Goal: Information Seeking & Learning: Learn about a topic

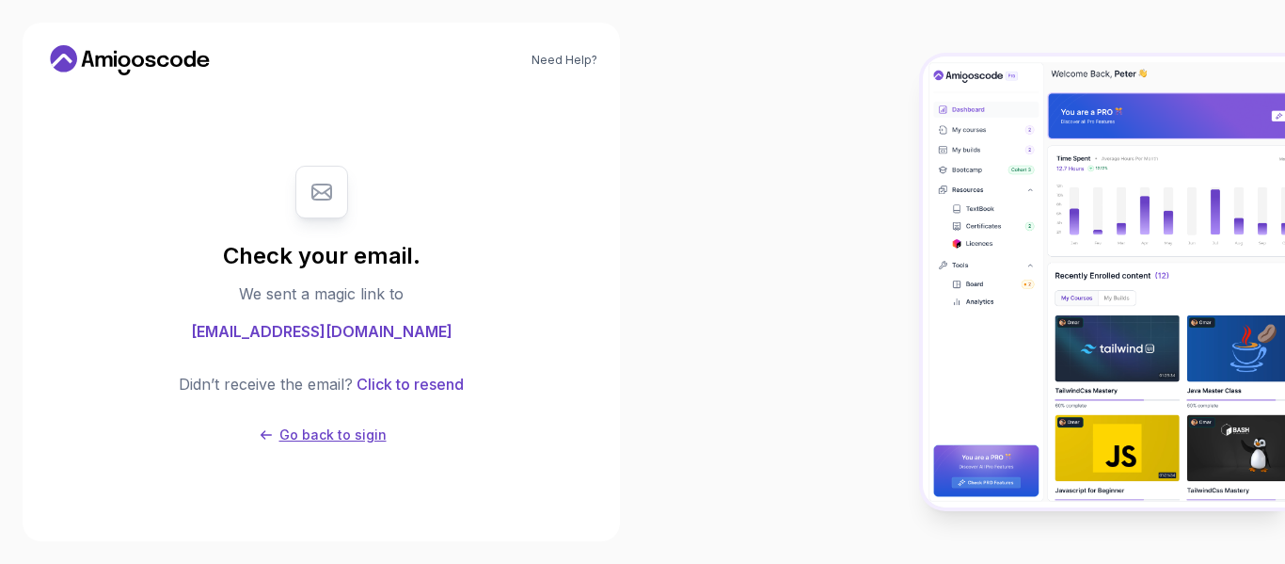
click at [264, 430] on icon at bounding box center [266, 434] width 11 height 9
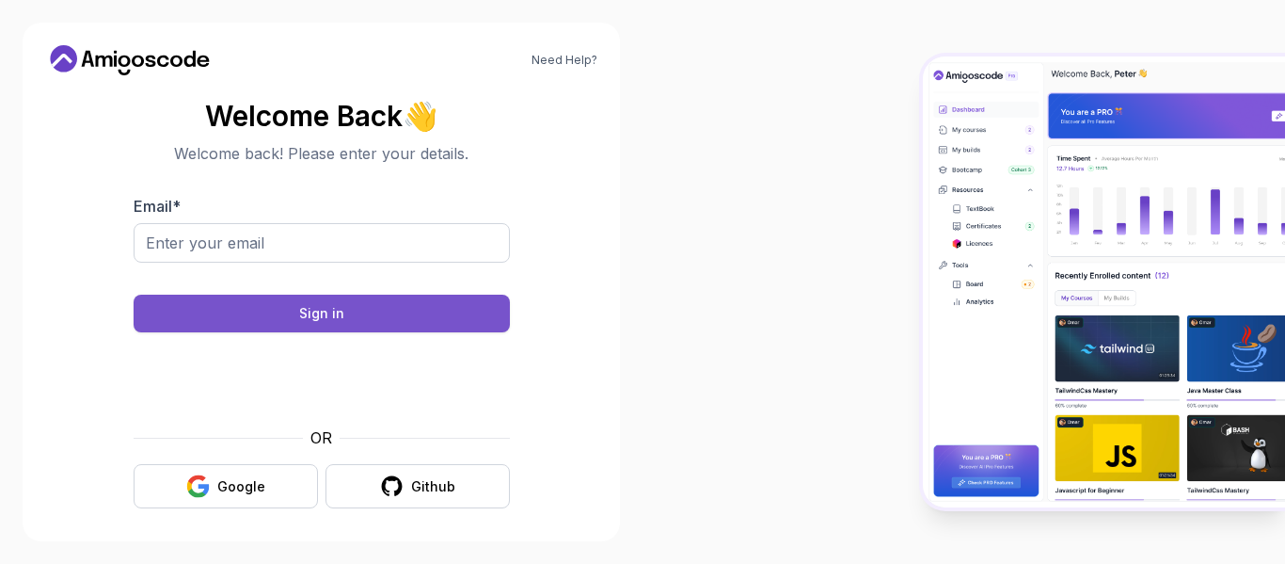
click at [339, 314] on div "Sign in" at bounding box center [321, 313] width 45 height 19
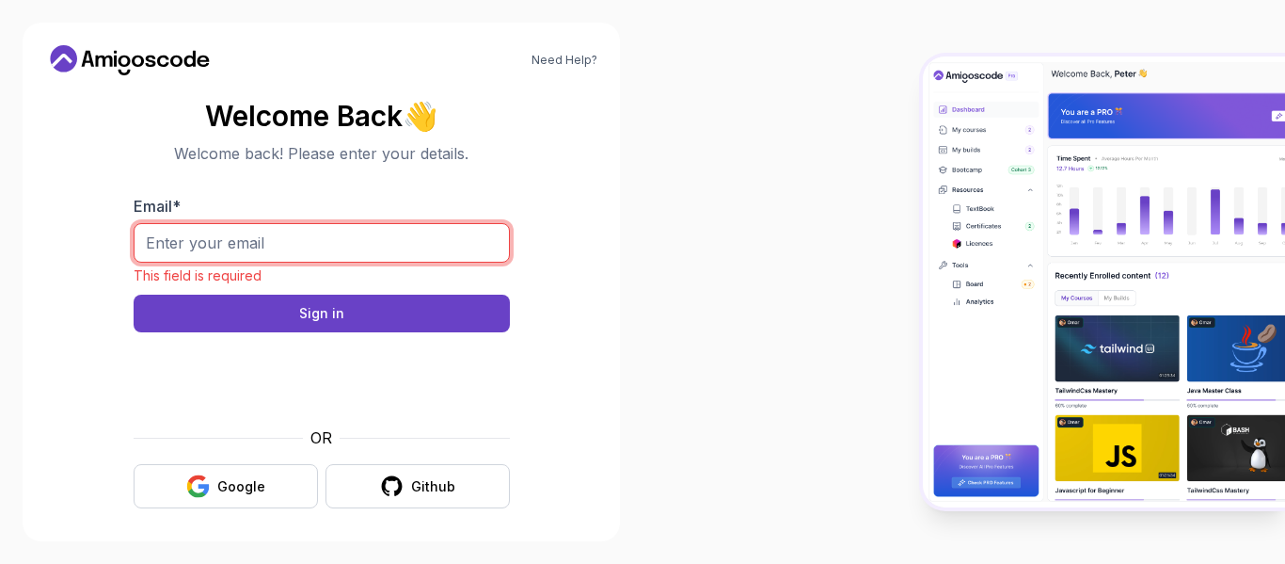
click at [370, 242] on input "Email *" at bounding box center [322, 243] width 376 height 40
type input "bismarkakwah86@gmail.com"
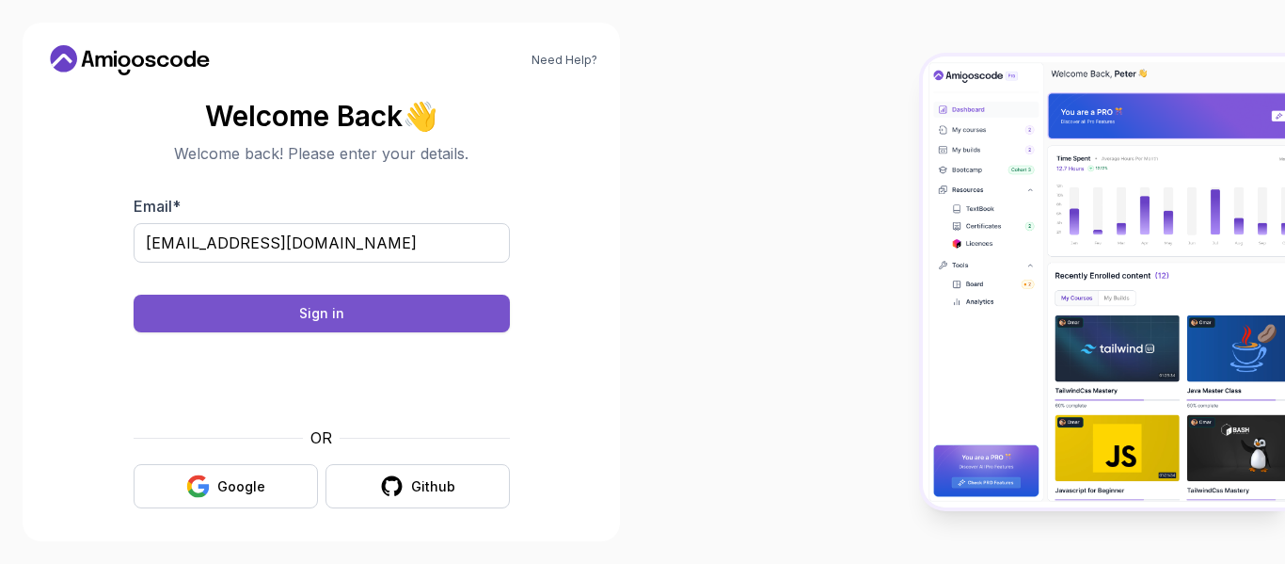
click at [283, 313] on button "Sign in" at bounding box center [322, 314] width 376 height 38
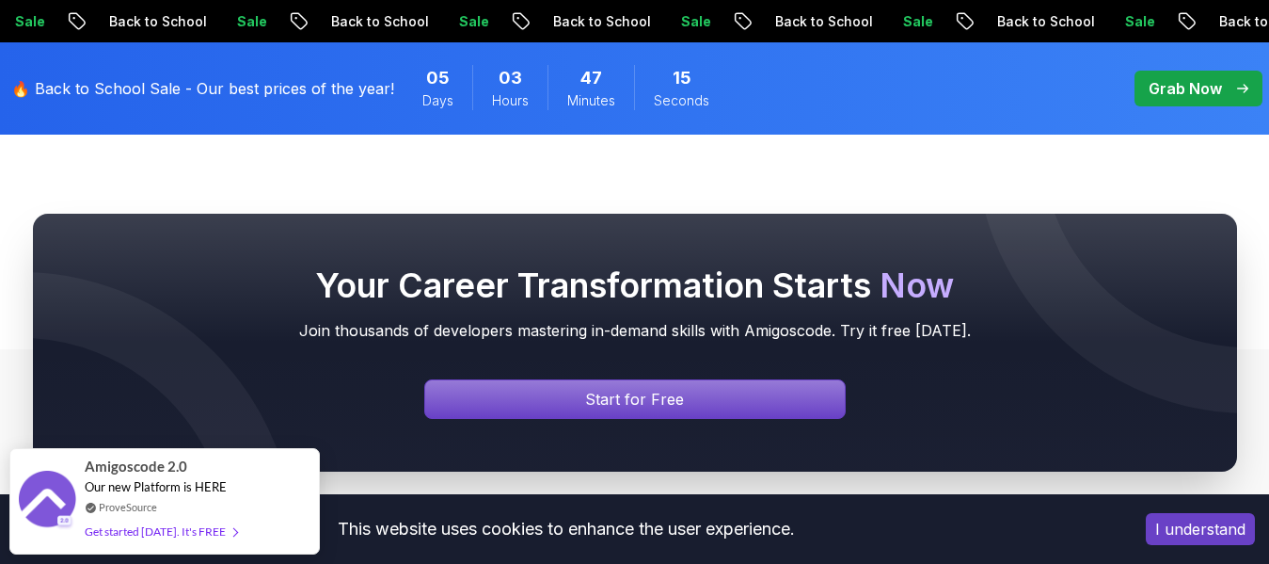
scroll to position [2043, 0]
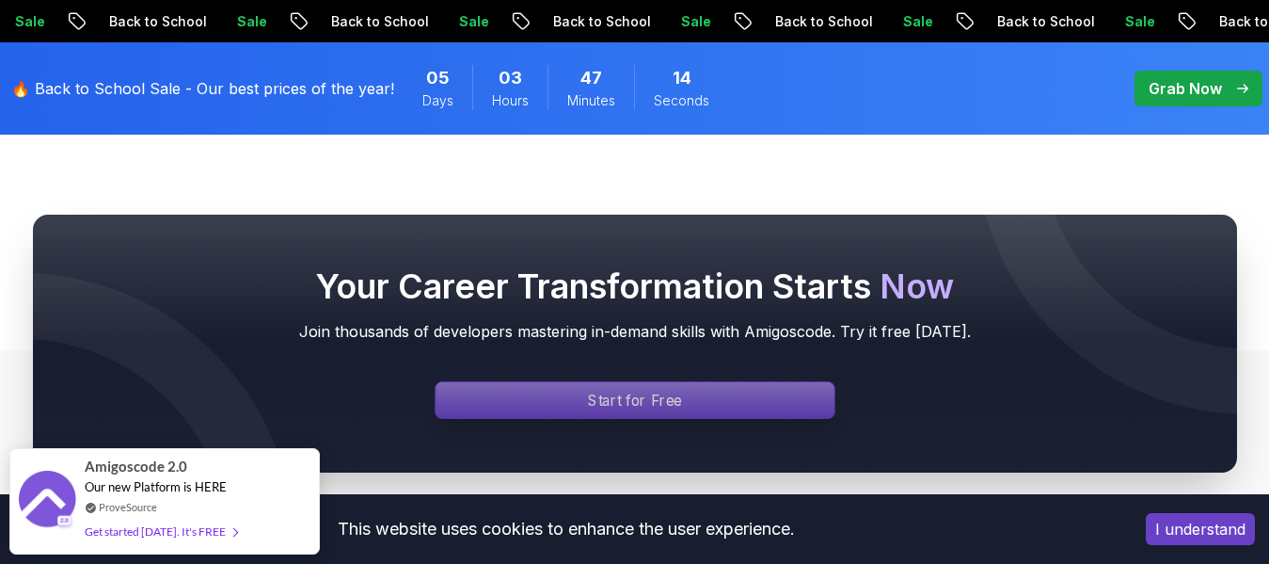
click at [537, 403] on div "Signin page" at bounding box center [635, 400] width 399 height 36
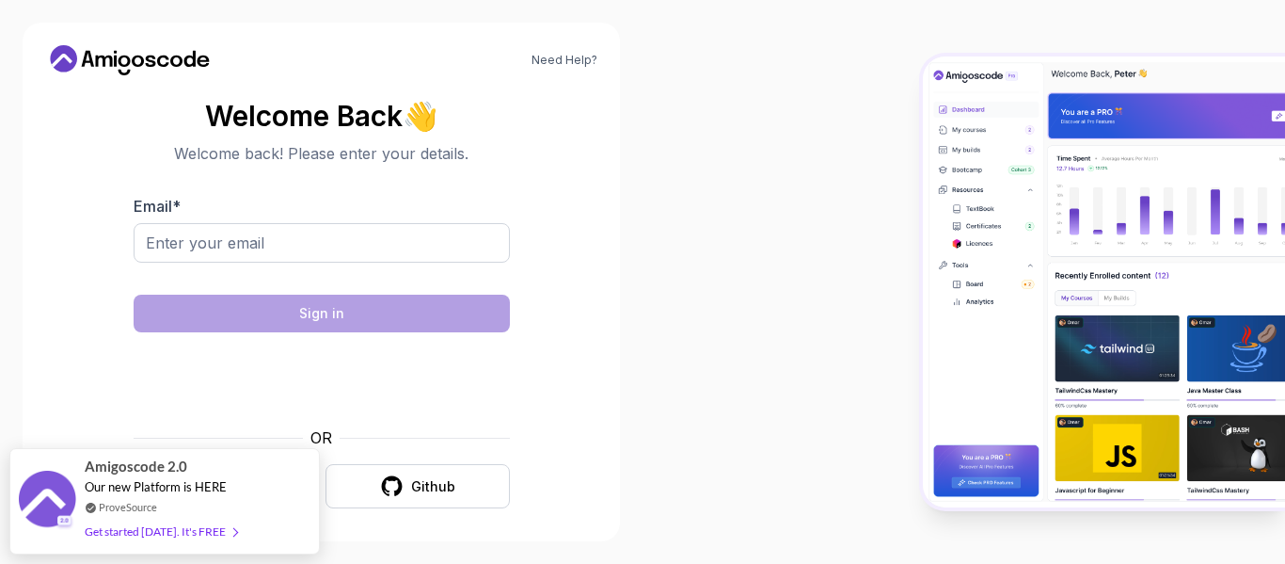
click at [227, 484] on body "Need Help? Welcome Back 👋 Welcome back! Please enter your details. Email * Sign…" at bounding box center [642, 282] width 1285 height 564
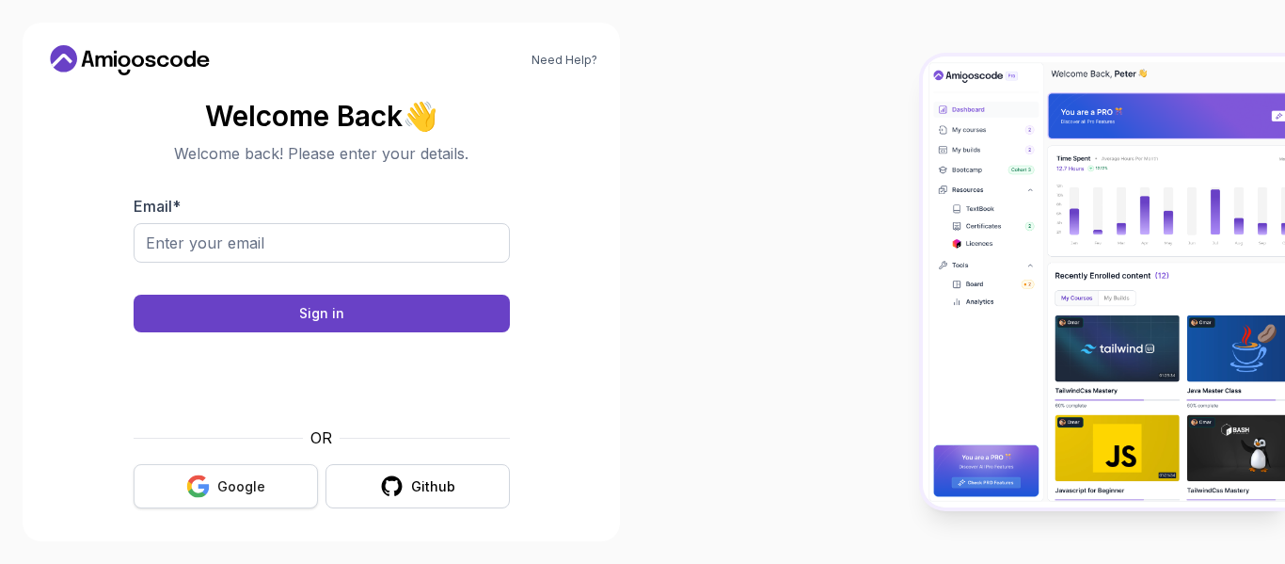
click at [235, 487] on div "Google" at bounding box center [241, 486] width 48 height 19
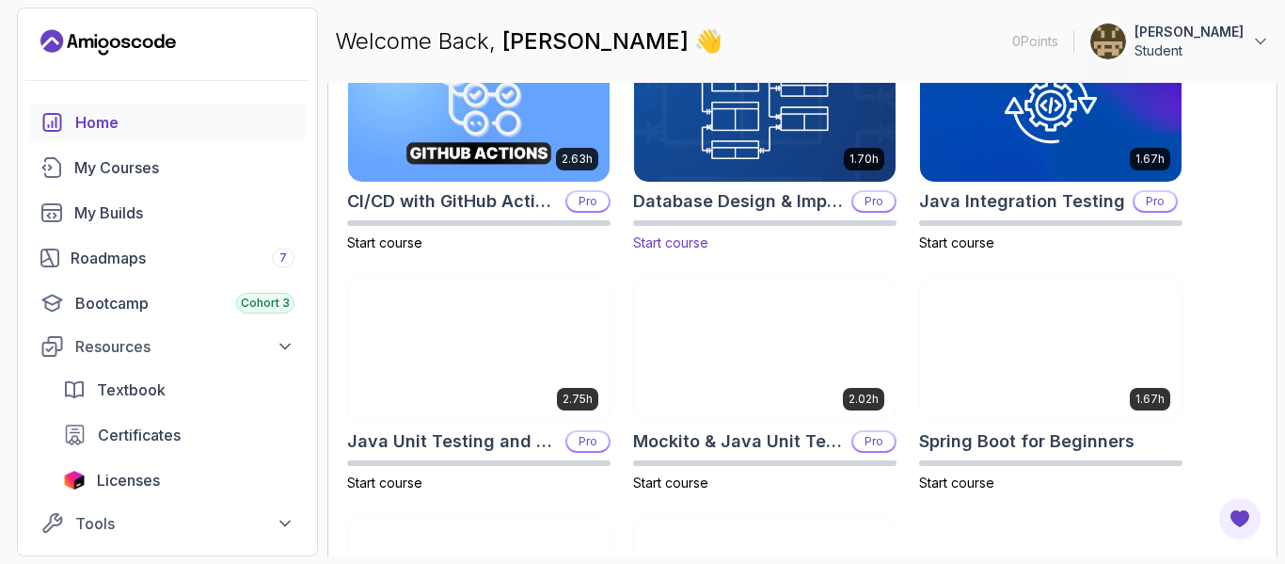
scroll to position [645, 0]
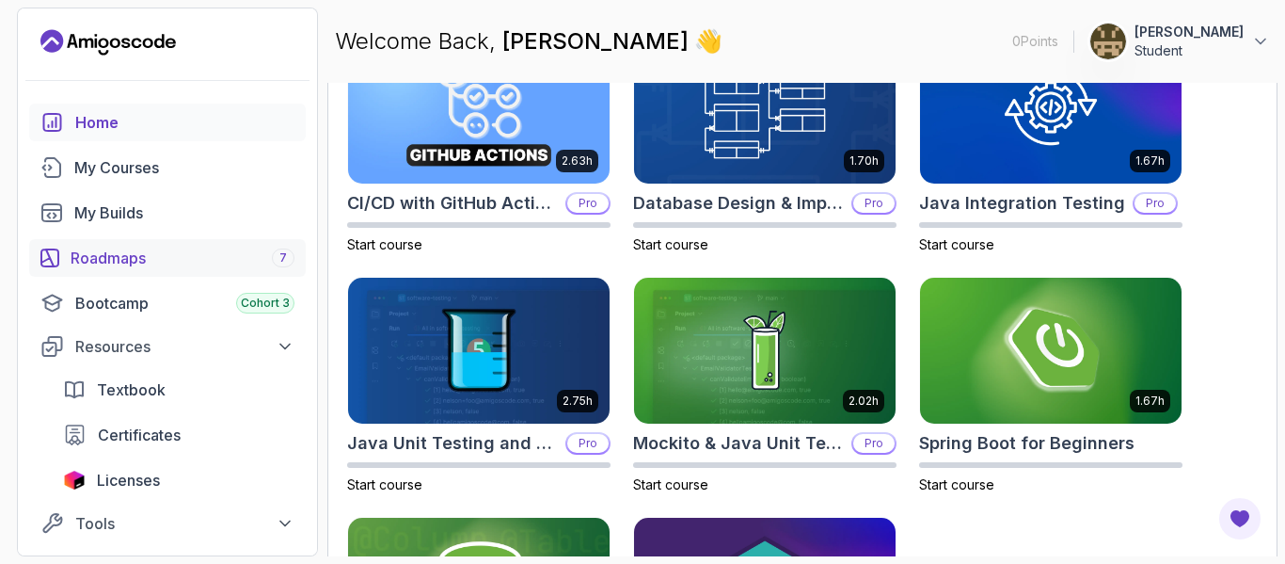
click at [244, 269] on link "Roadmaps 7" at bounding box center [167, 258] width 277 height 38
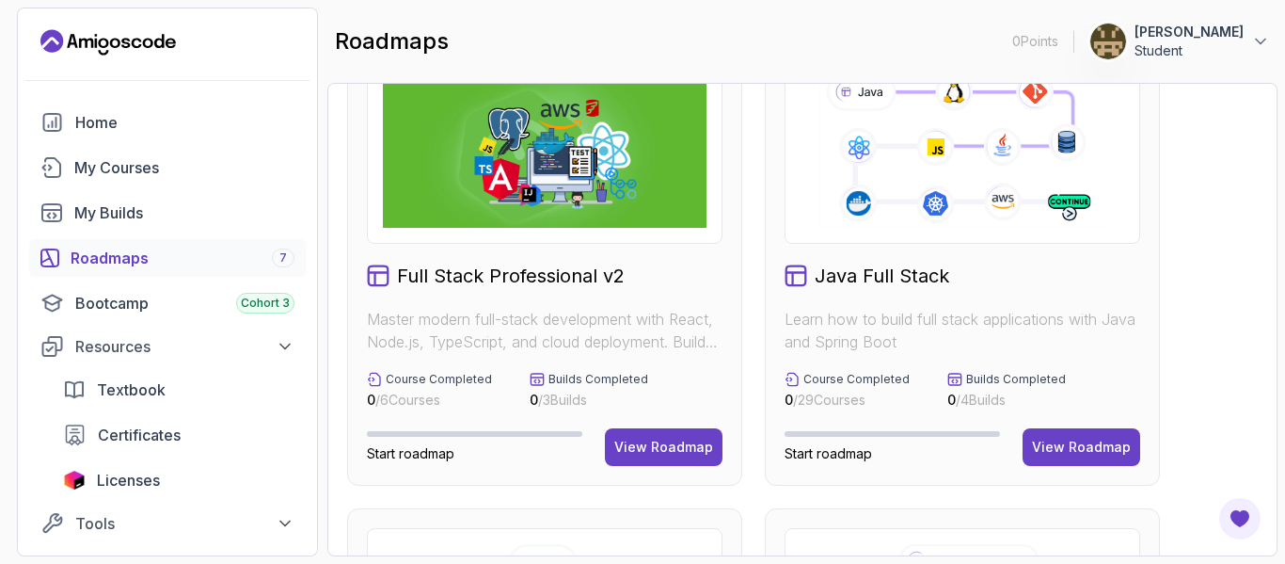
scroll to position [68, 0]
click at [694, 337] on p "Master modern full-stack development with React, Node.js, TypeScript, and cloud…" at bounding box center [545, 329] width 356 height 45
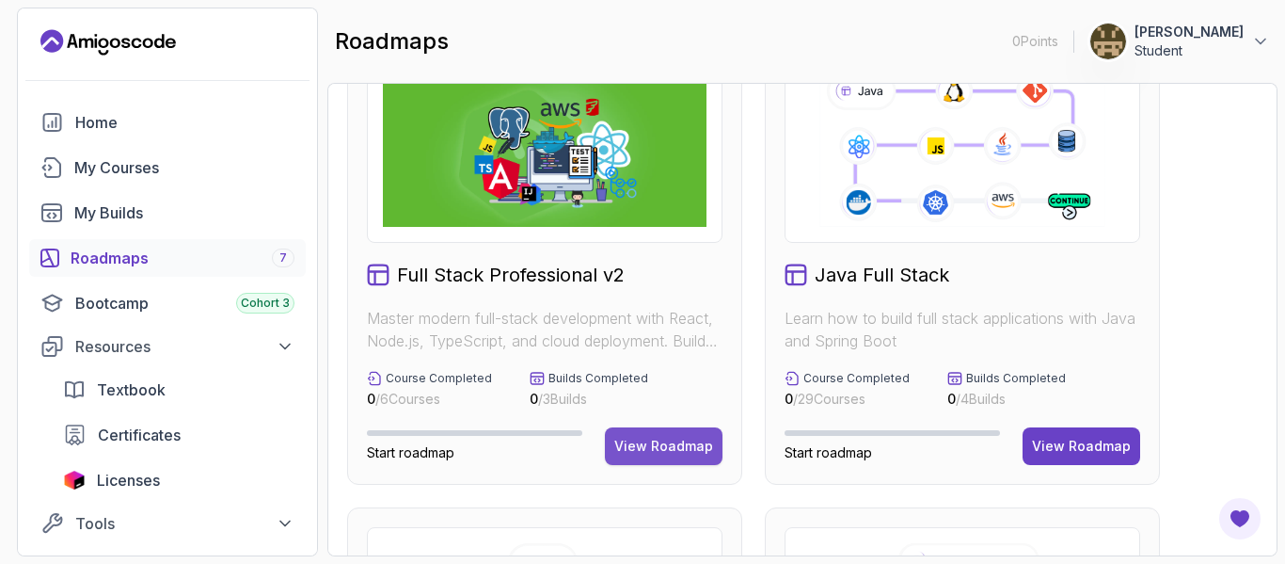
click at [644, 436] on button "View Roadmap" at bounding box center [664, 446] width 118 height 38
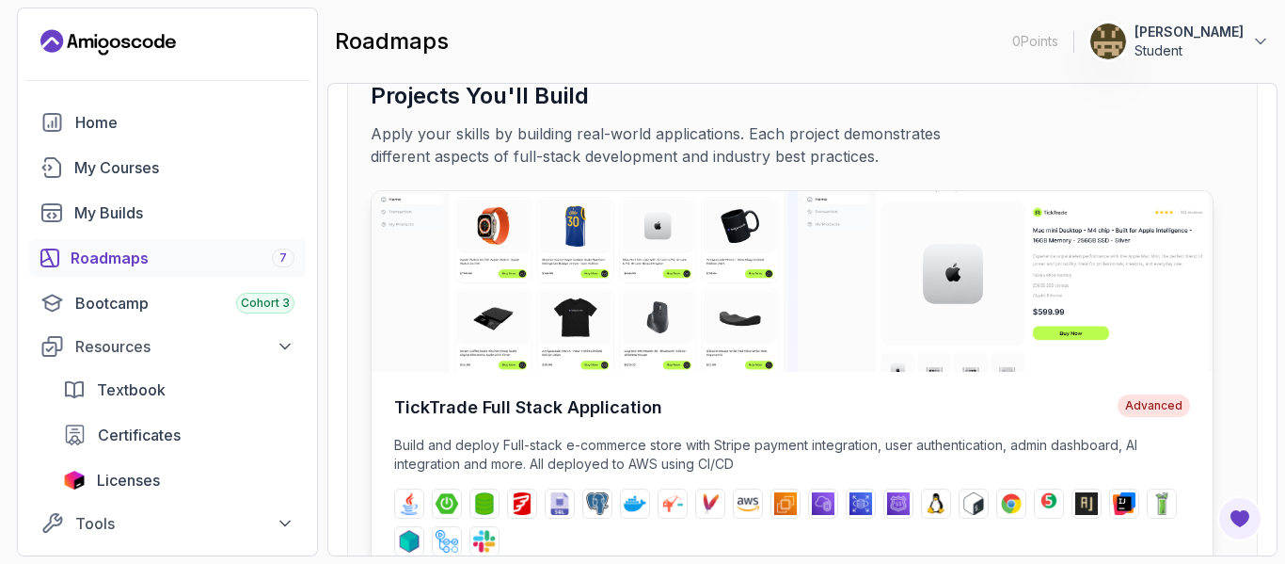
scroll to position [116, 0]
click at [168, 263] on div "Roadmaps 7" at bounding box center [183, 258] width 224 height 23
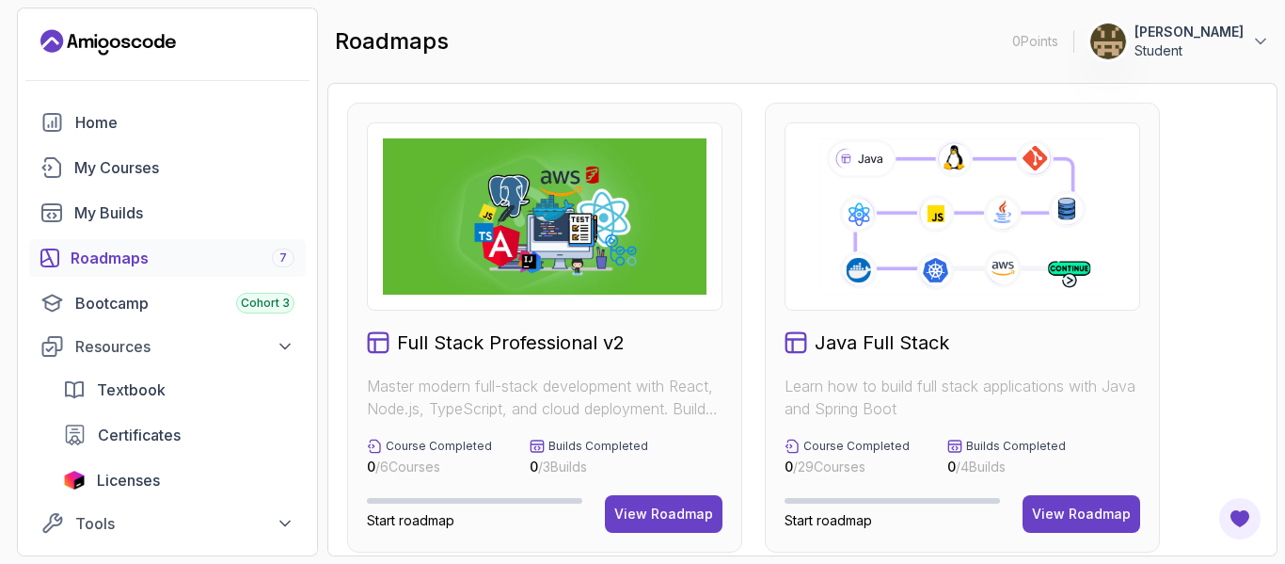
click at [684, 279] on img at bounding box center [545, 216] width 324 height 156
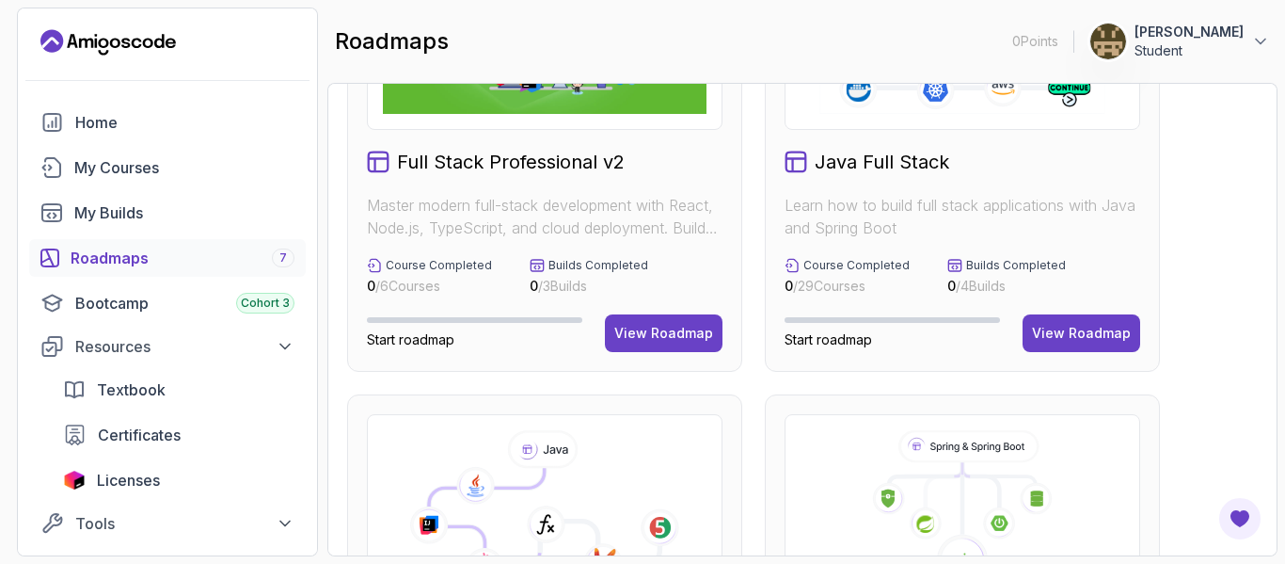
scroll to position [177, 0]
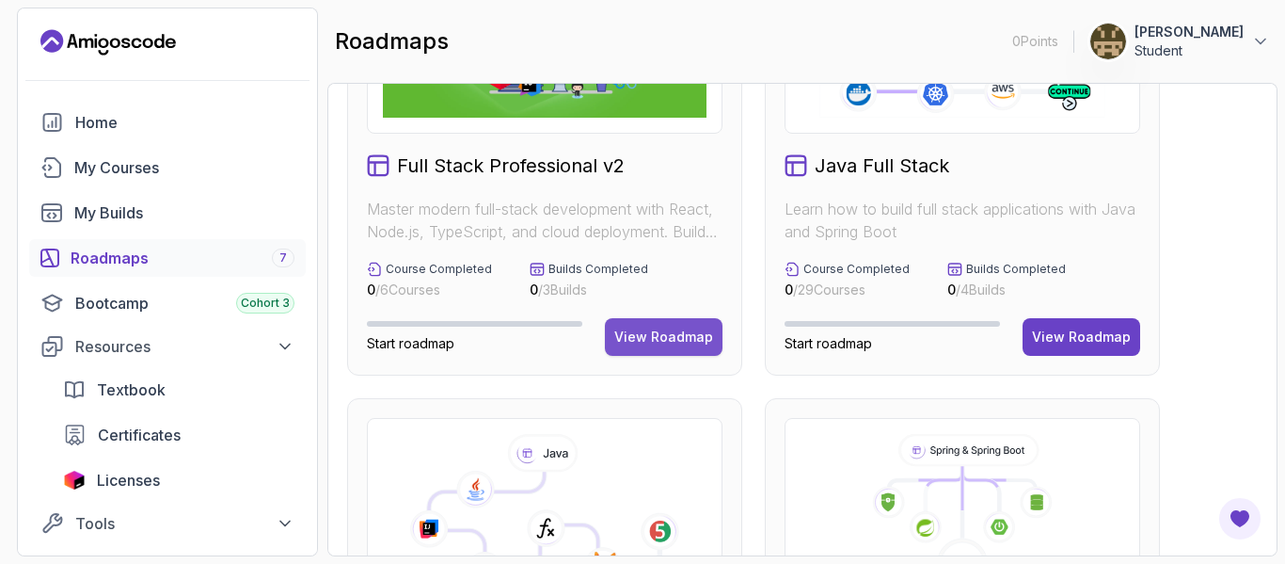
click at [662, 327] on div "View Roadmap" at bounding box center [663, 336] width 99 height 19
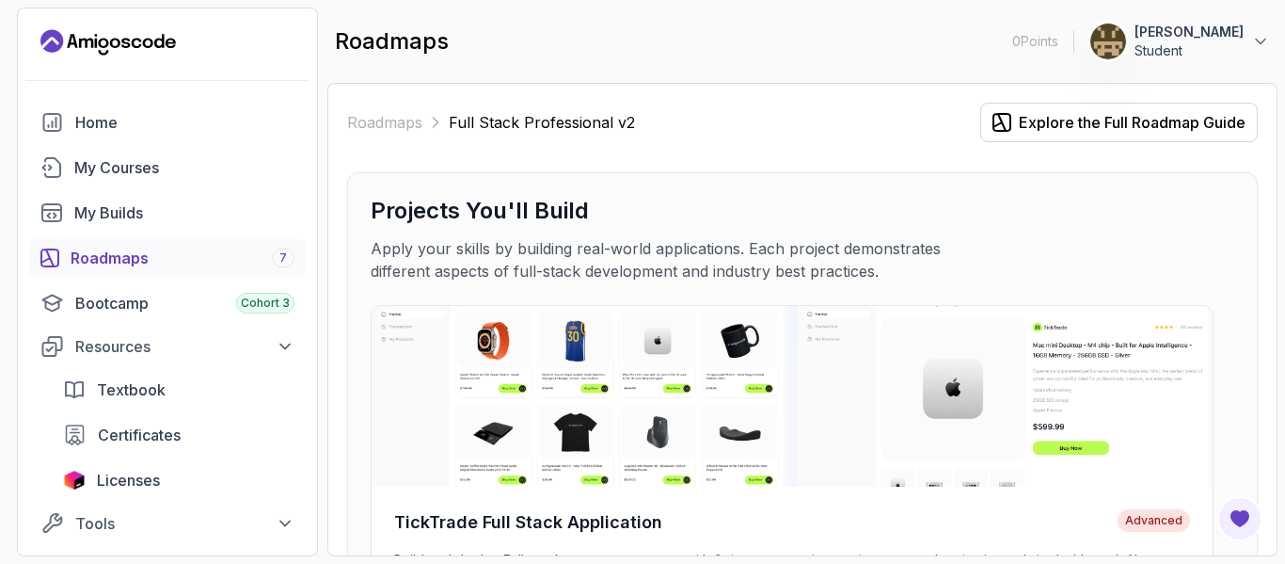
click at [432, 119] on icon at bounding box center [435, 122] width 19 height 19
click at [445, 119] on div "Roadmaps Full Stack Professional v2" at bounding box center [491, 122] width 288 height 23
click at [1085, 128] on div "Explore the Full Roadmap Guide" at bounding box center [1132, 122] width 227 height 23
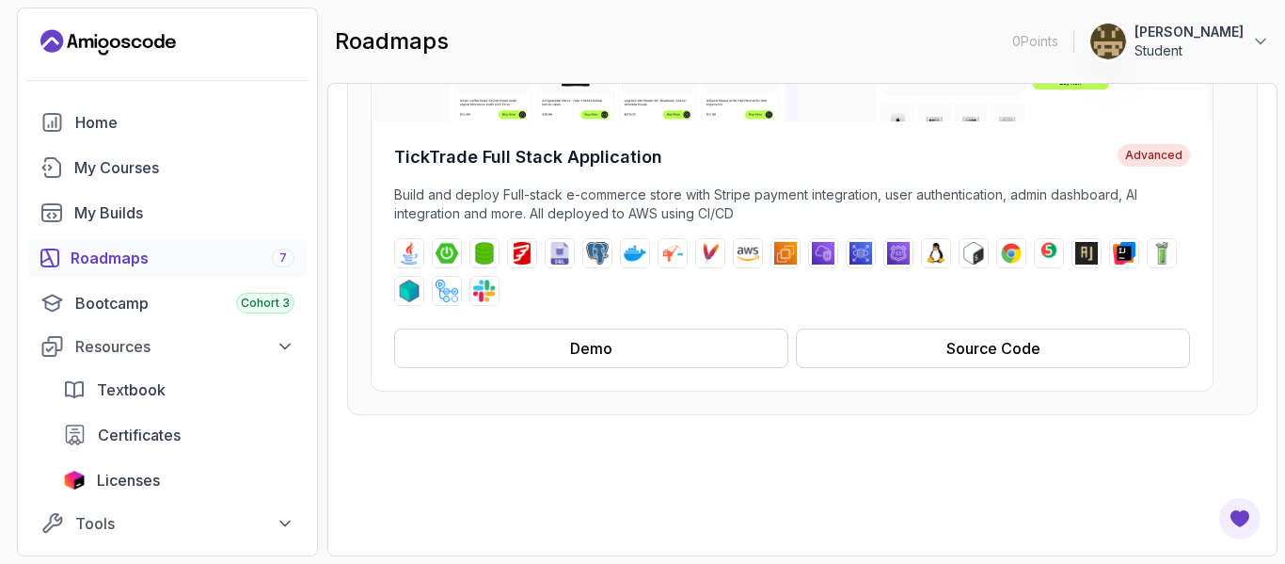
scroll to position [359, 0]
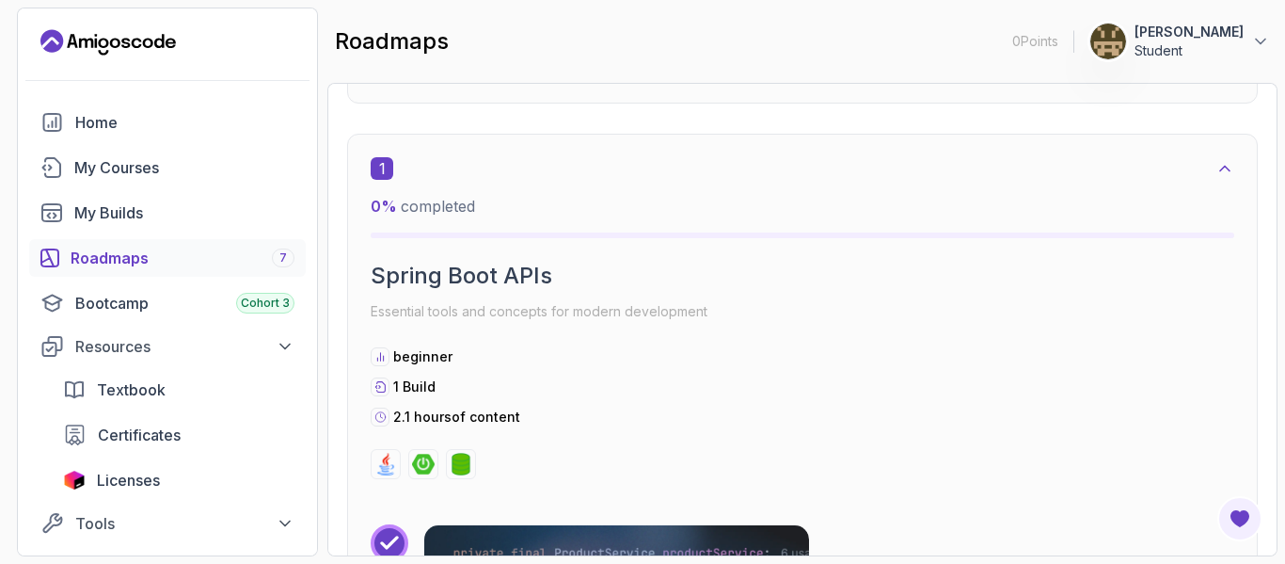
scroll to position [1109, 0]
click at [1221, 166] on icon at bounding box center [1225, 167] width 19 height 19
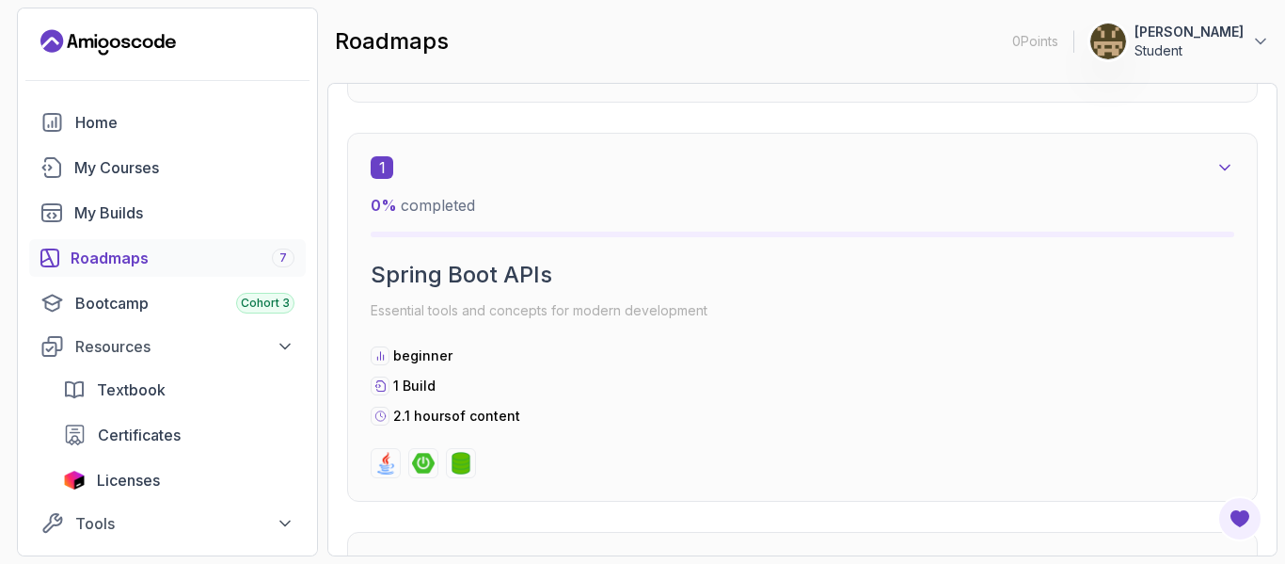
click at [1221, 166] on icon at bounding box center [1225, 168] width 9 height 5
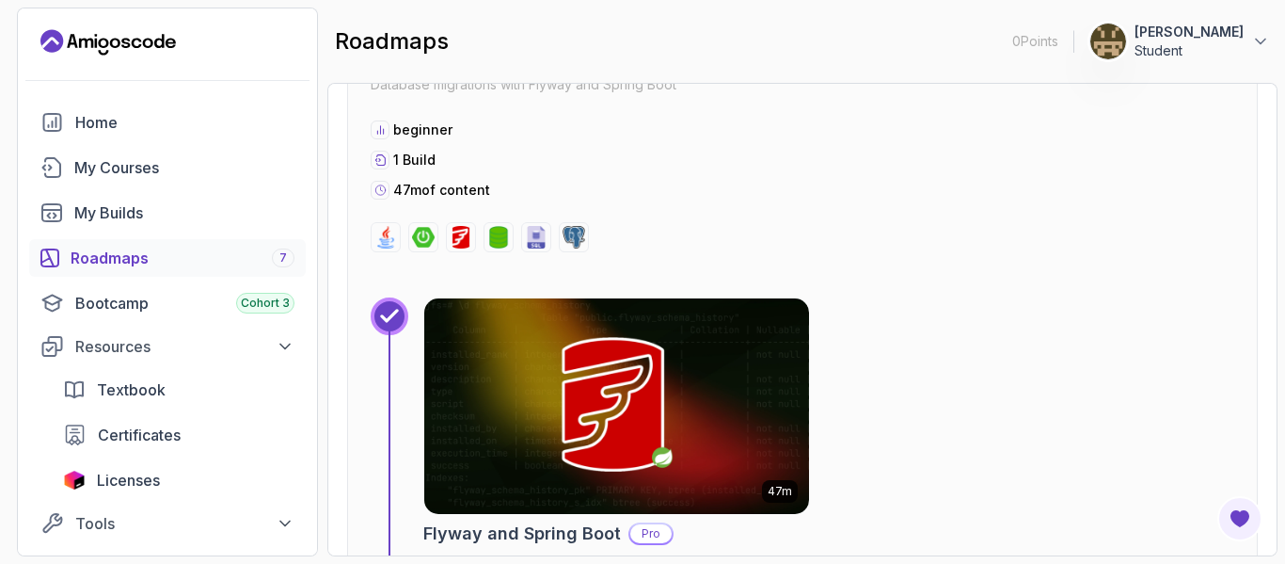
scroll to position [2065, 0]
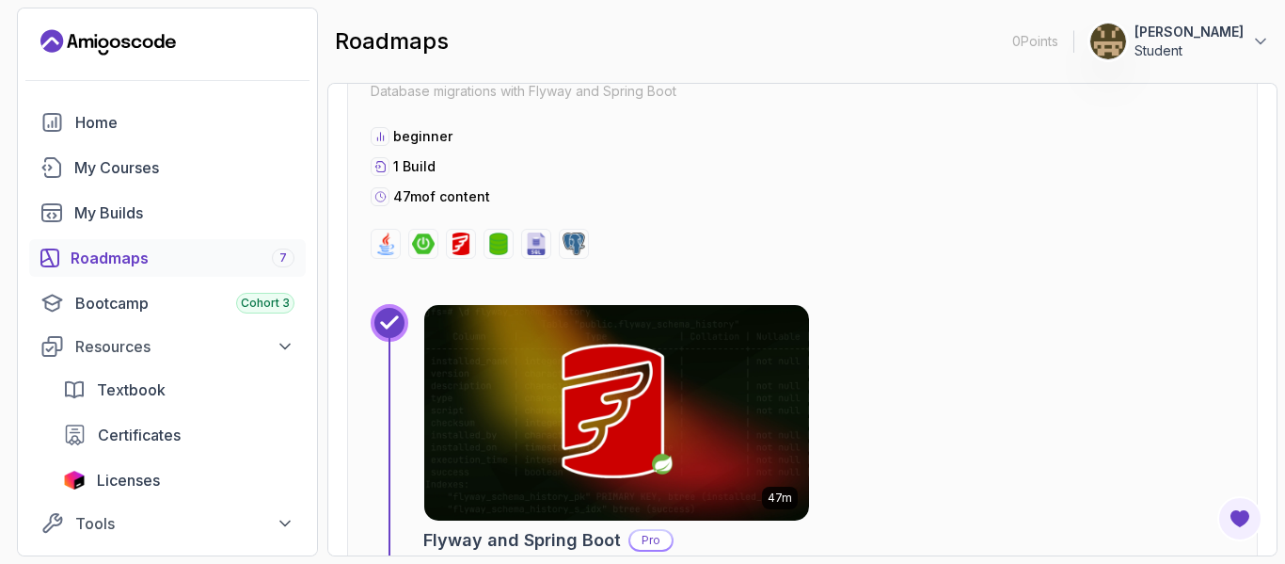
click at [153, 262] on div "Roadmaps 7" at bounding box center [183, 258] width 224 height 23
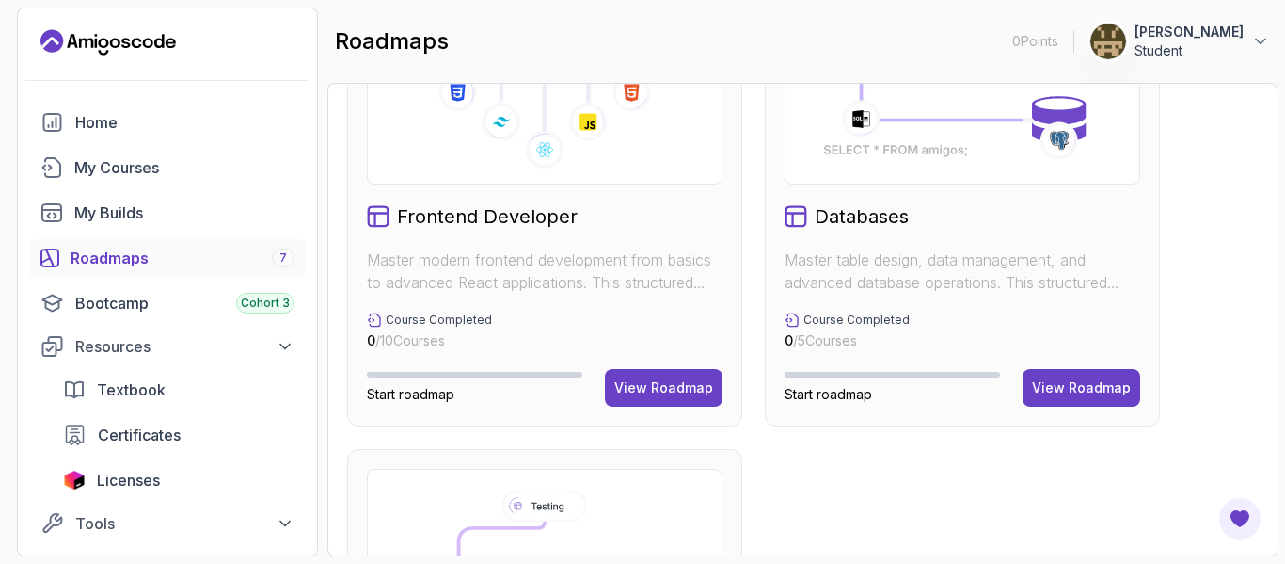
scroll to position [1035, 0]
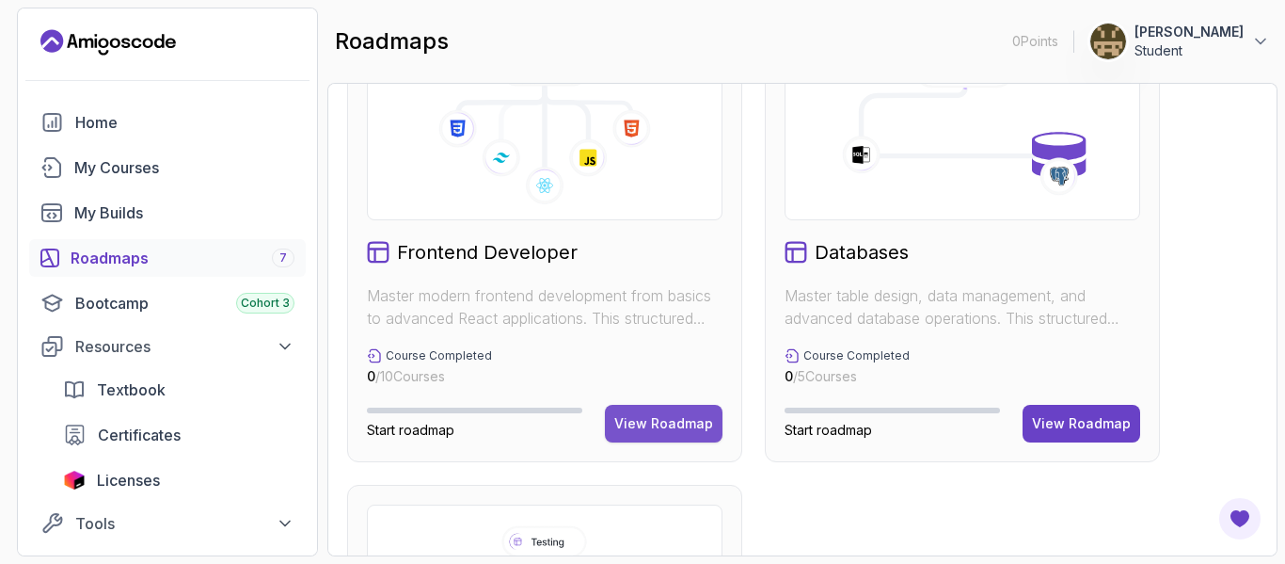
click at [665, 422] on div "View Roadmap" at bounding box center [663, 423] width 99 height 19
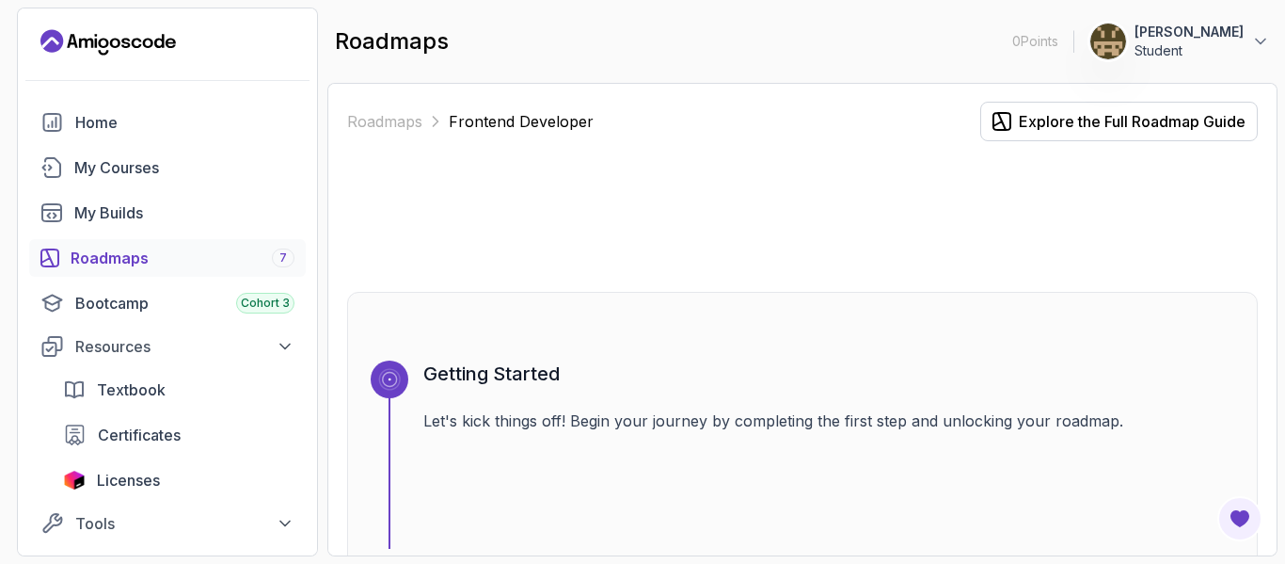
scroll to position [15, 0]
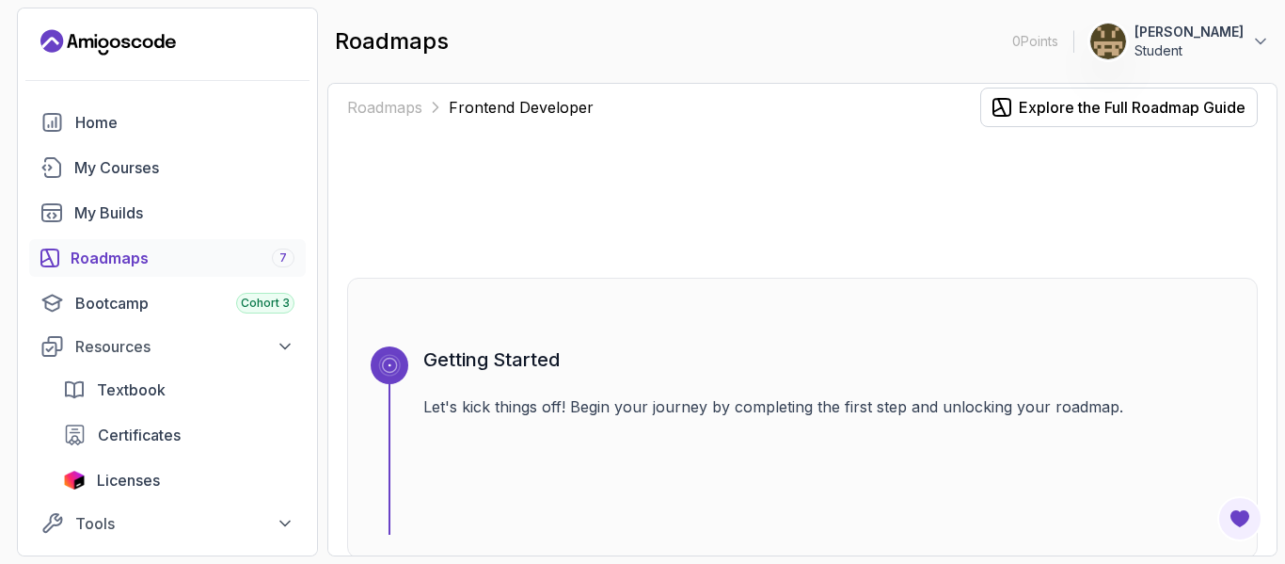
click at [438, 101] on icon at bounding box center [435, 107] width 19 height 19
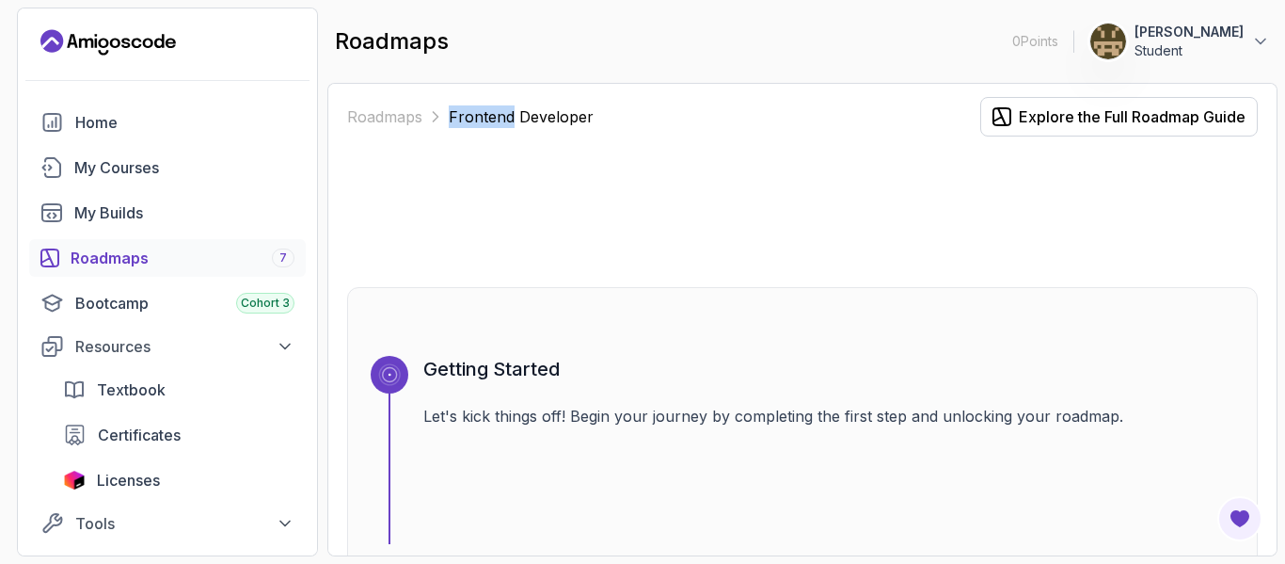
click at [438, 101] on div "Roadmaps Frontend Developer Explore the Full Roadmap Guide Getting Started Let'…" at bounding box center [802, 319] width 950 height 473
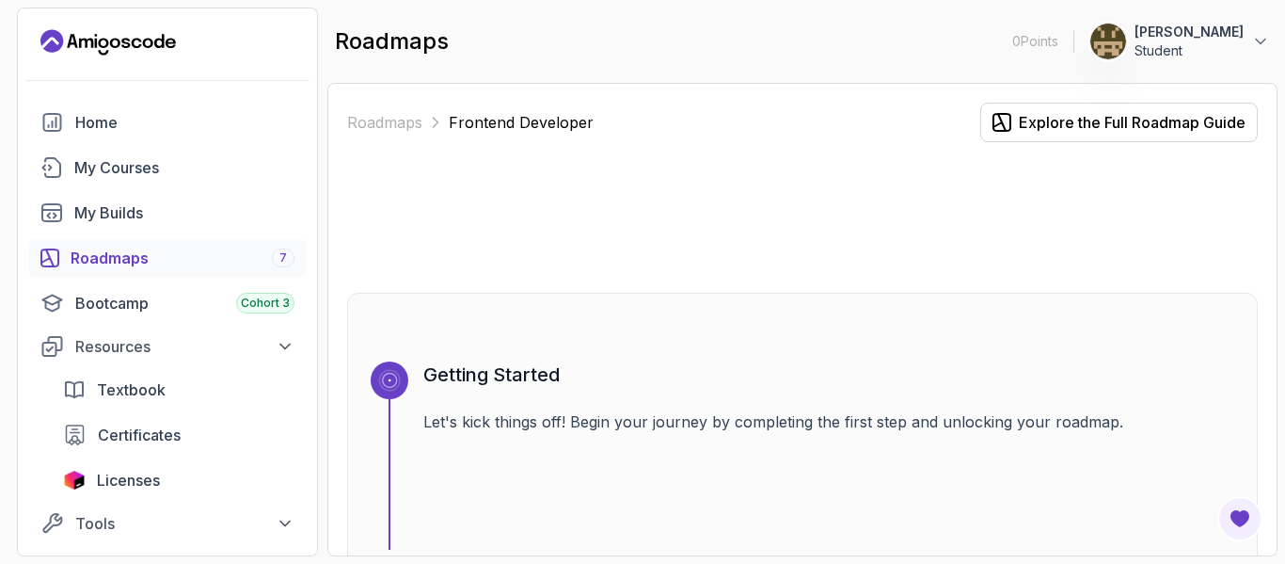
click at [567, 237] on div at bounding box center [802, 217] width 911 height 90
click at [1143, 119] on div "Explore the Full Roadmap Guide" at bounding box center [1132, 122] width 227 height 23
click at [1045, 127] on div "Explore the Full Roadmap Guide" at bounding box center [1132, 122] width 227 height 23
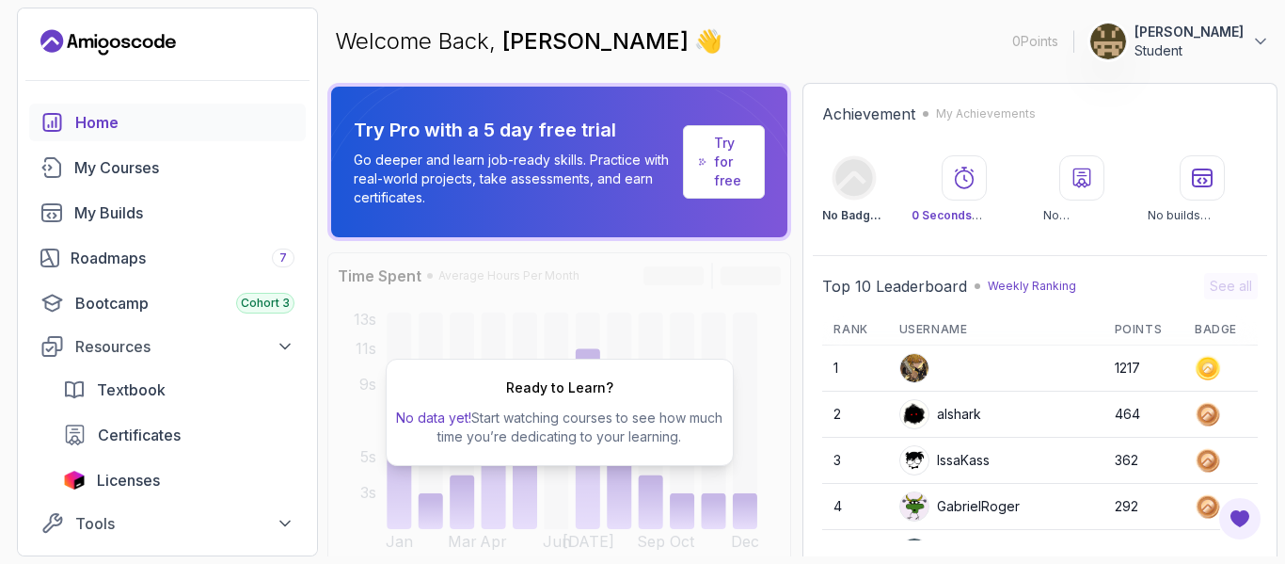
scroll to position [8, 0]
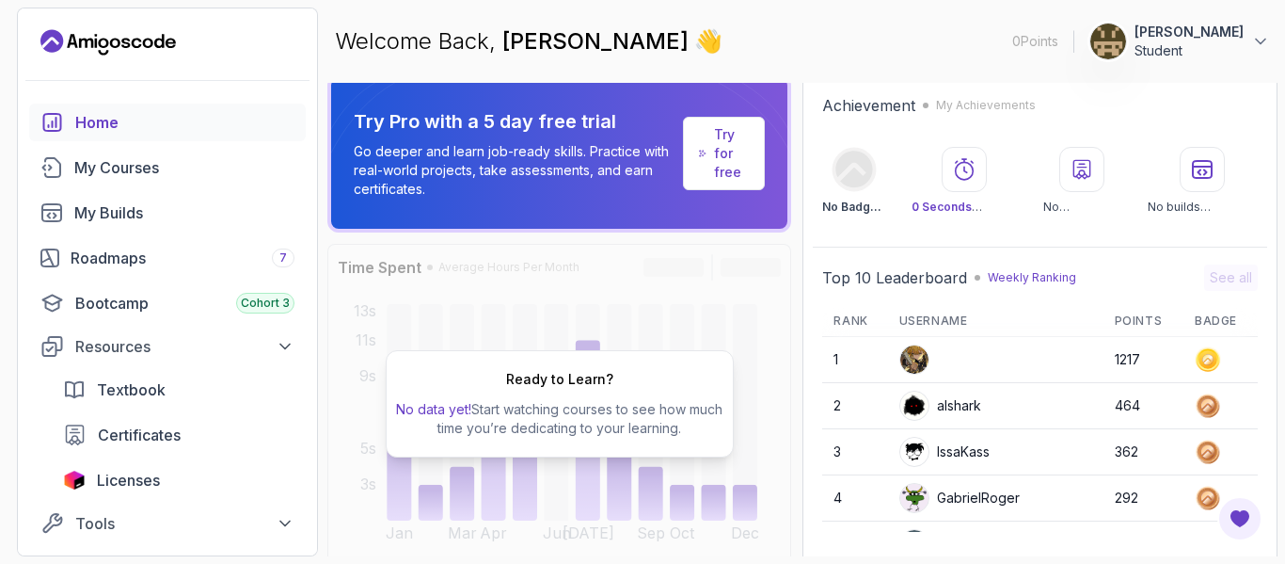
click at [583, 176] on p "Go deeper and learn job-ready skills. Practice with real-world projects, take a…" at bounding box center [515, 170] width 322 height 56
click at [386, 152] on icon at bounding box center [380, 130] width 99 height 105
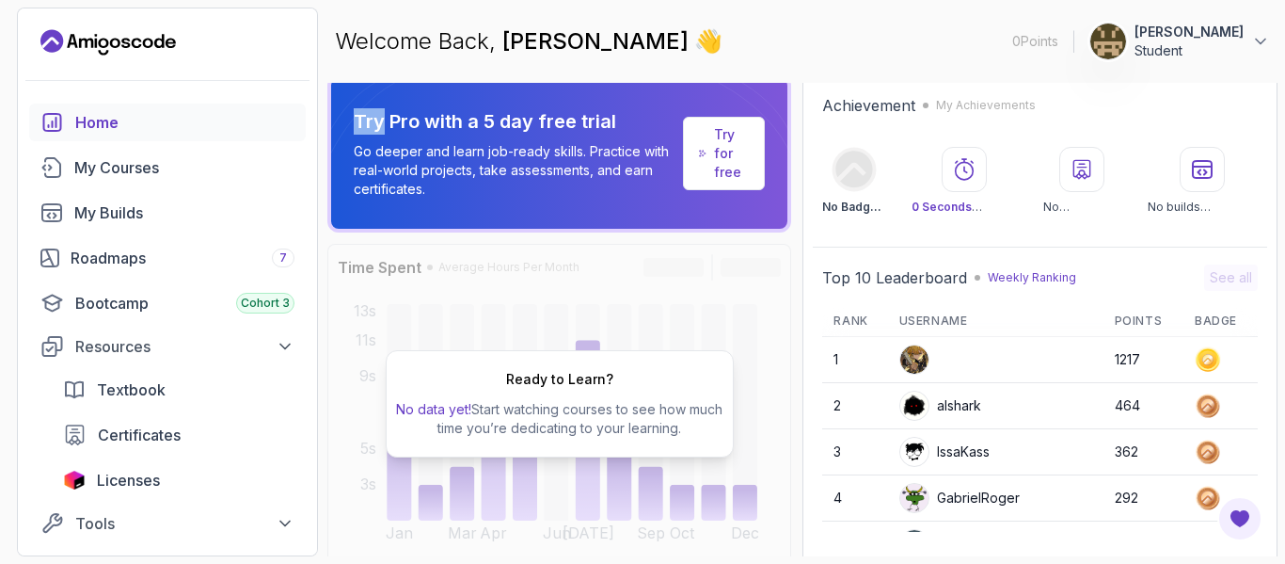
click at [386, 152] on icon at bounding box center [380, 130] width 99 height 105
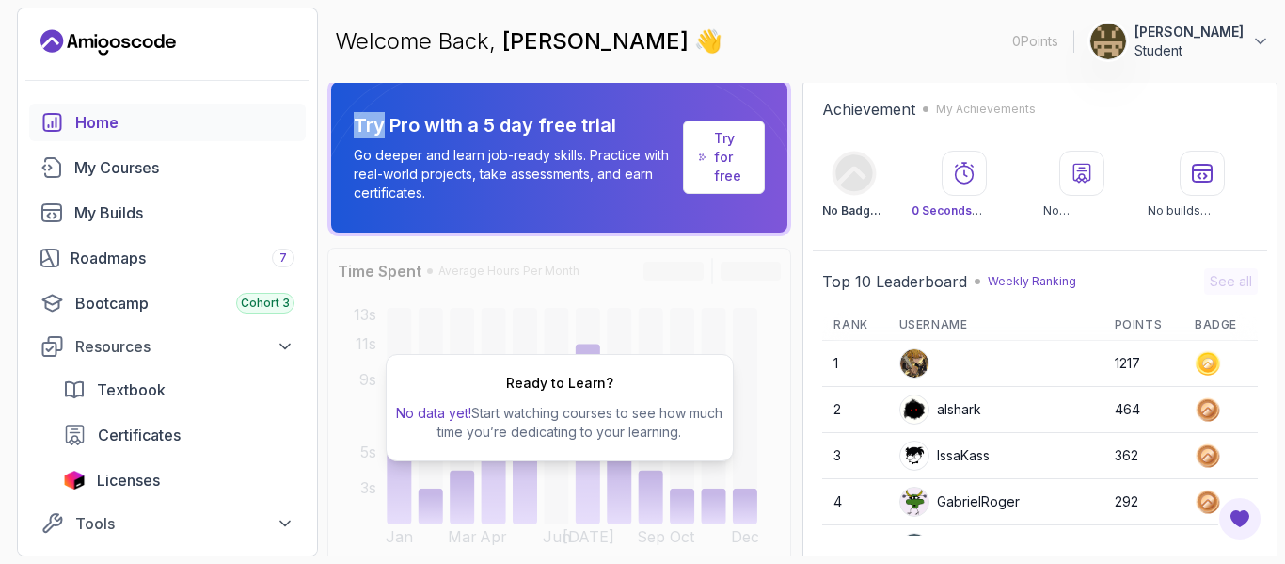
scroll to position [0, 0]
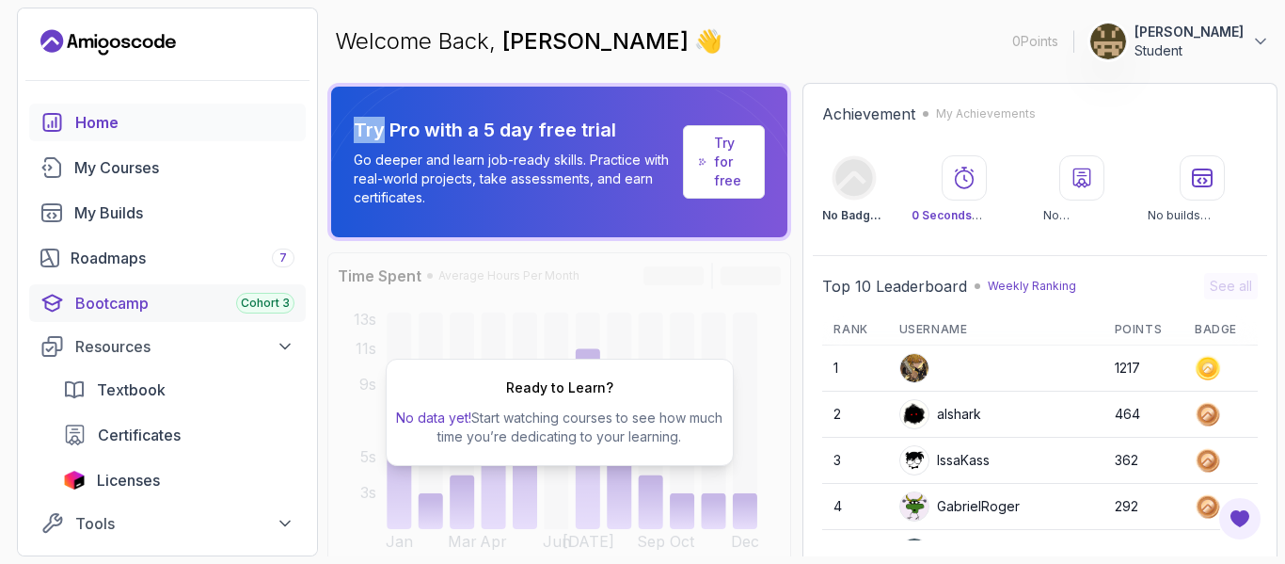
click at [277, 306] on span "Cohort 3" at bounding box center [265, 302] width 49 height 15
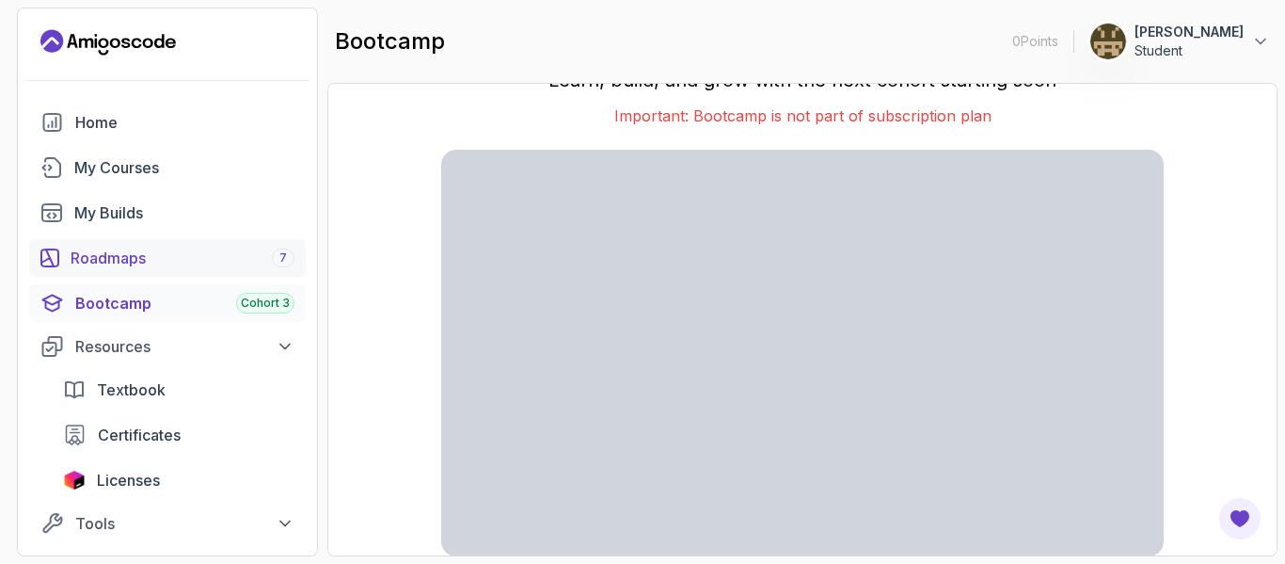
click at [136, 254] on div "Roadmaps 7" at bounding box center [183, 258] width 224 height 23
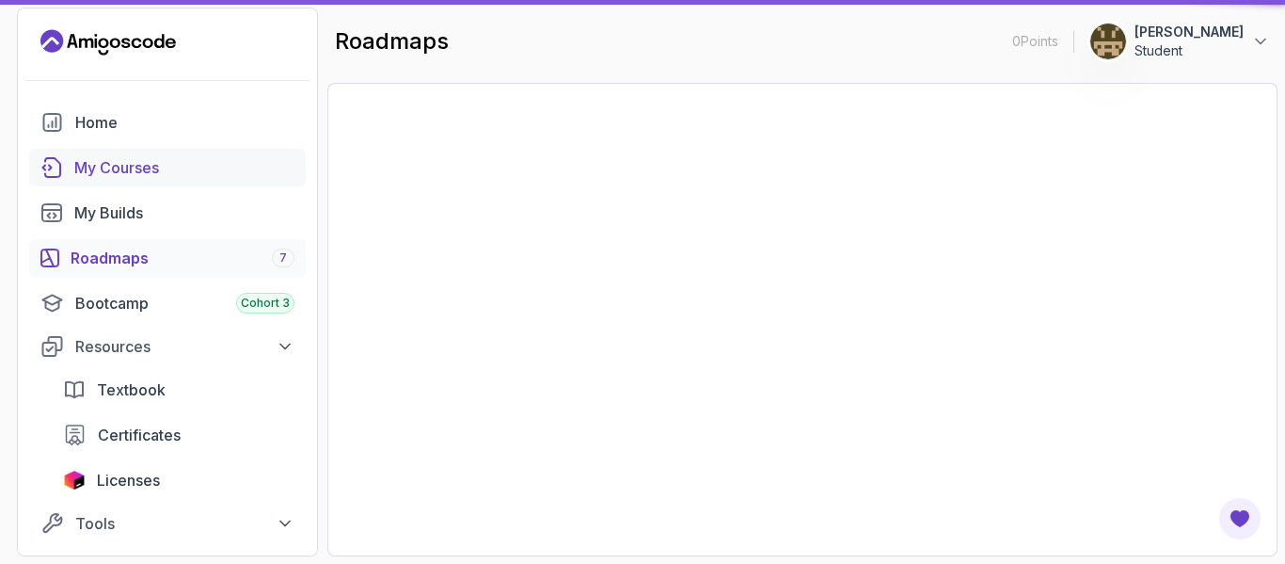
click at [147, 173] on div "My Courses" at bounding box center [184, 167] width 220 height 23
click at [102, 183] on link "My Courses" at bounding box center [167, 168] width 277 height 38
click at [149, 169] on div "My Courses" at bounding box center [184, 167] width 220 height 23
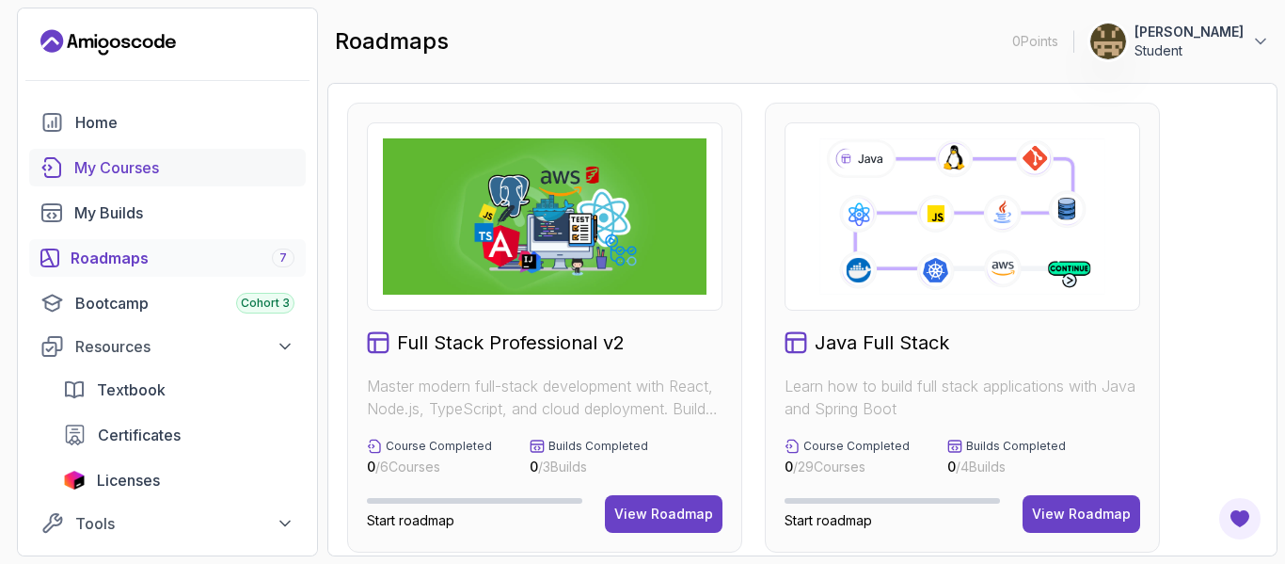
click at [146, 168] on div "My Courses" at bounding box center [184, 167] width 220 height 23
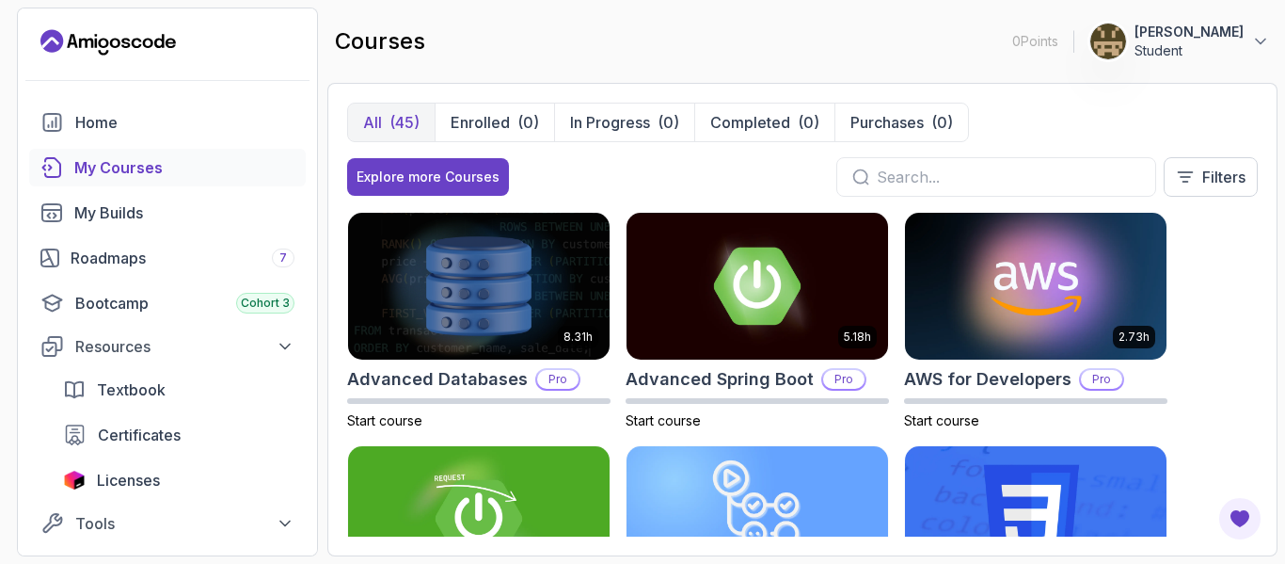
click at [146, 168] on div "My Courses" at bounding box center [184, 167] width 220 height 23
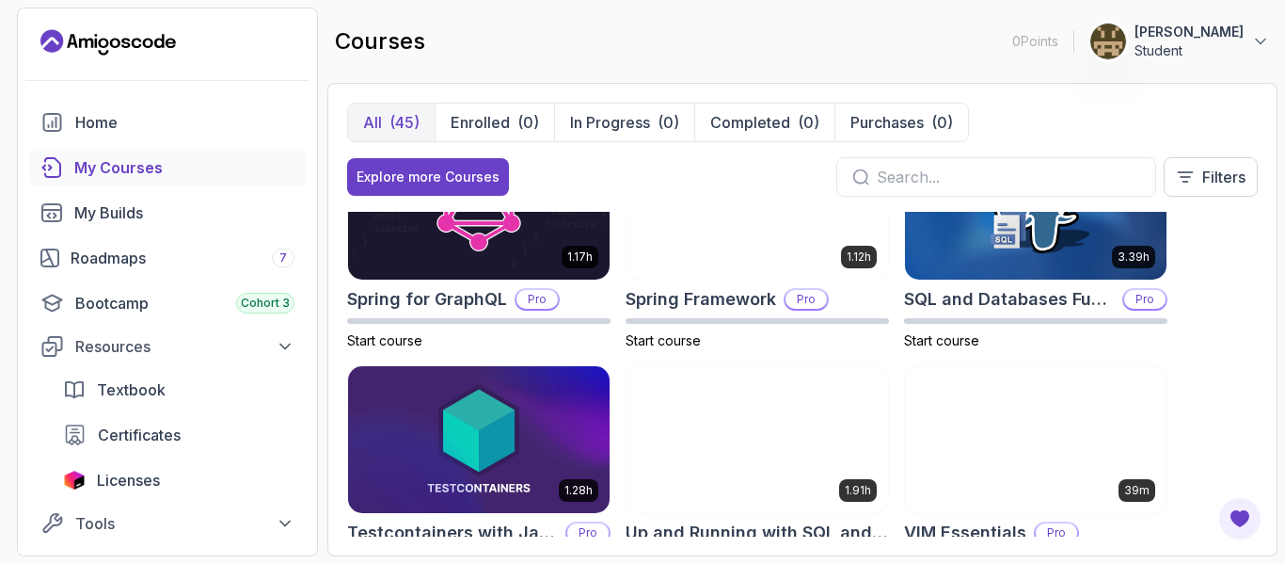
scroll to position [3177, 0]
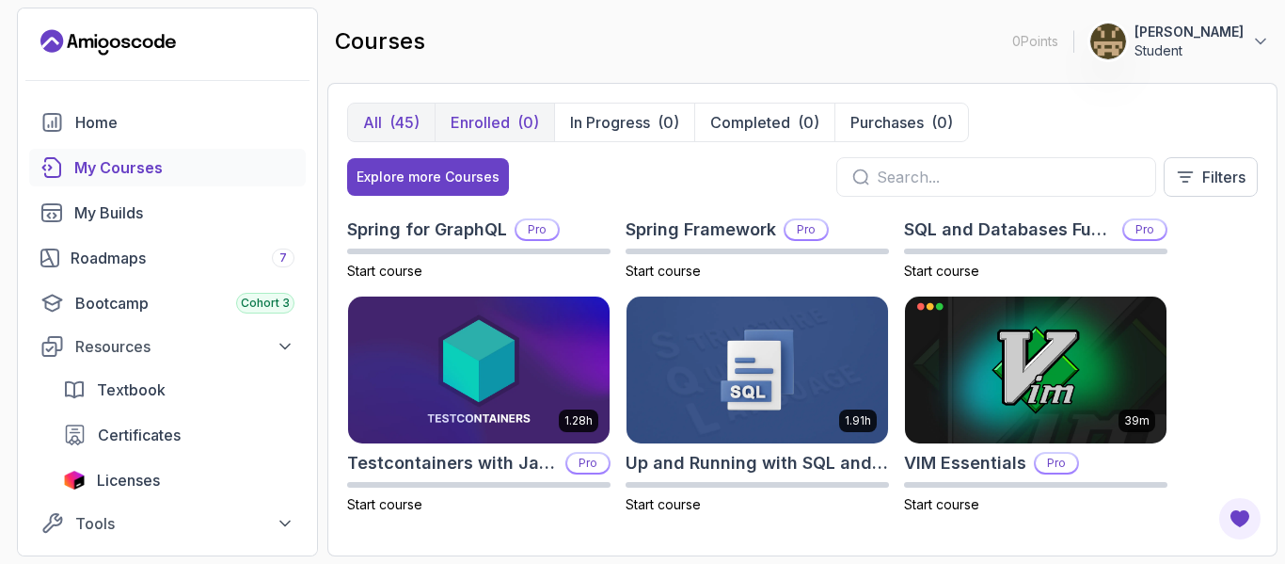
click at [490, 117] on p "Enrolled" at bounding box center [480, 122] width 59 height 23
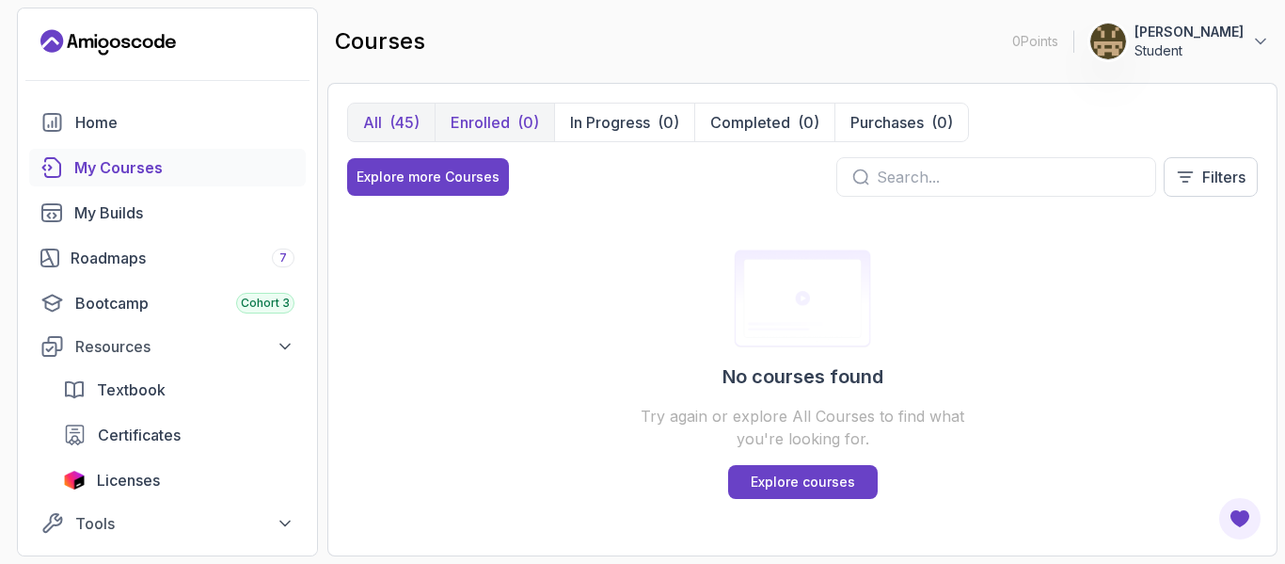
click at [407, 116] on div "(45)" at bounding box center [405, 122] width 30 height 23
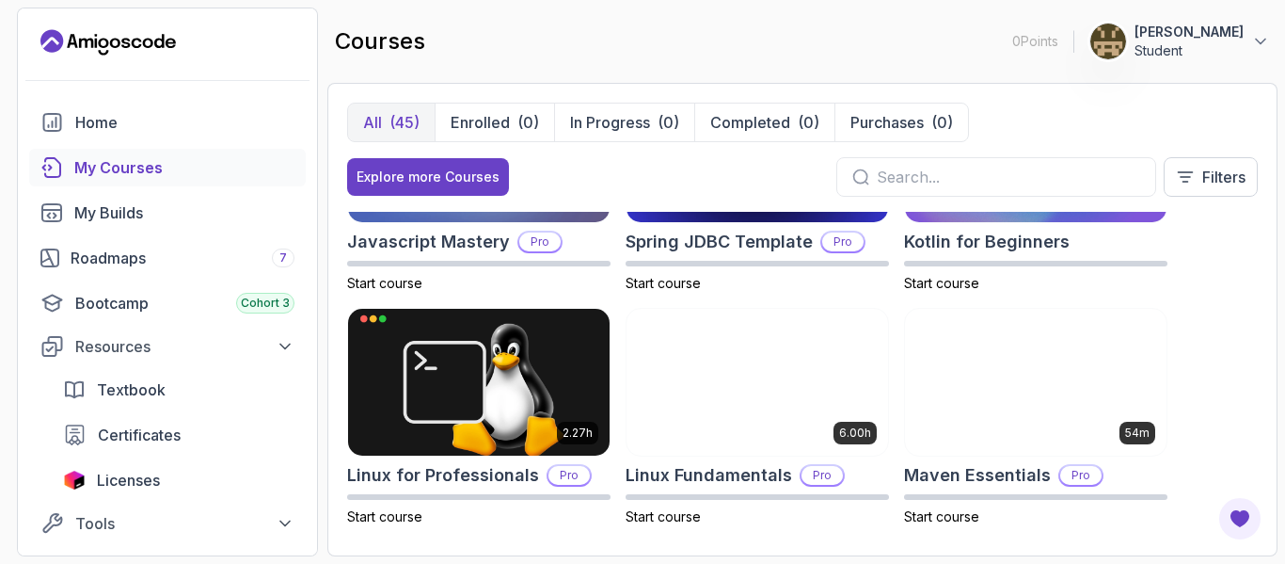
scroll to position [2235, 0]
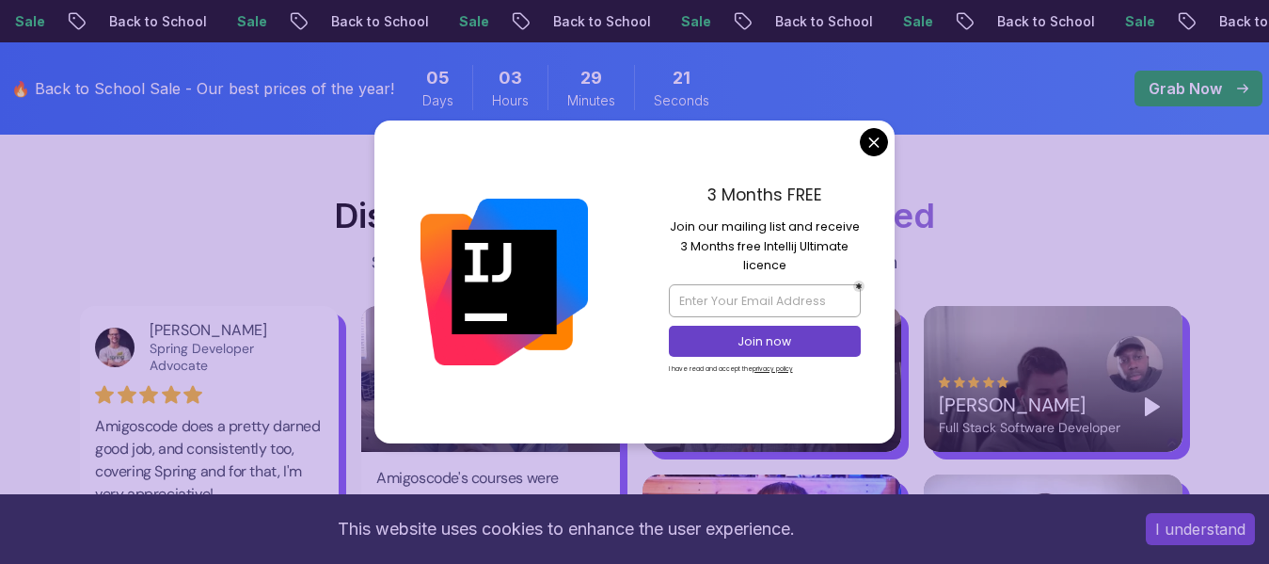
scroll to position [3162, 0]
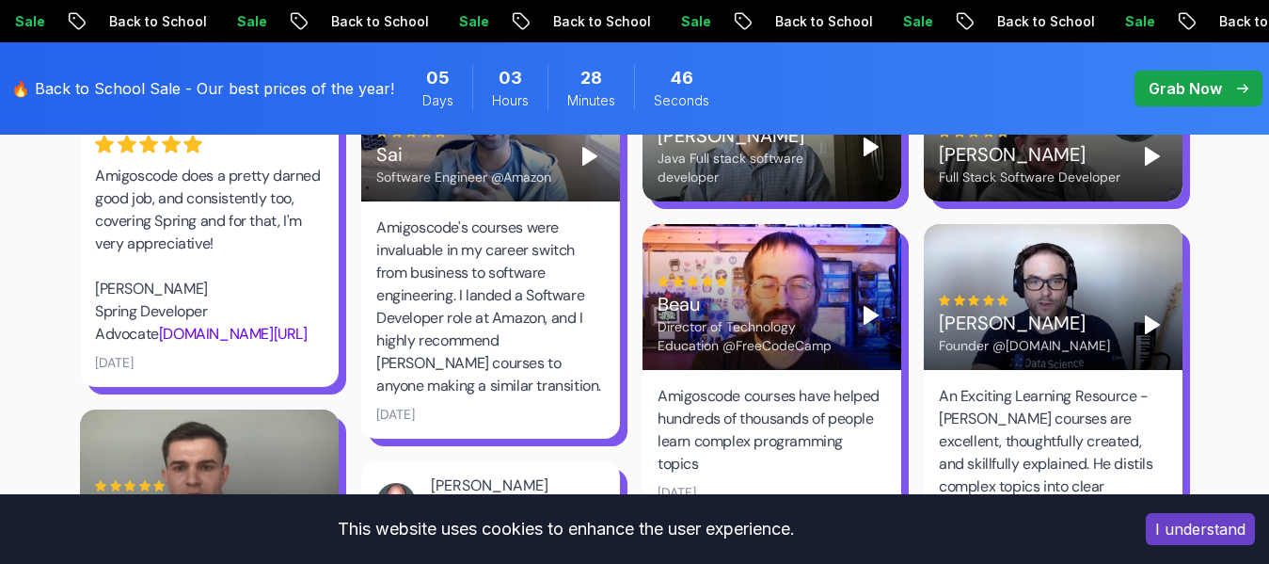
scroll to position [3415, 0]
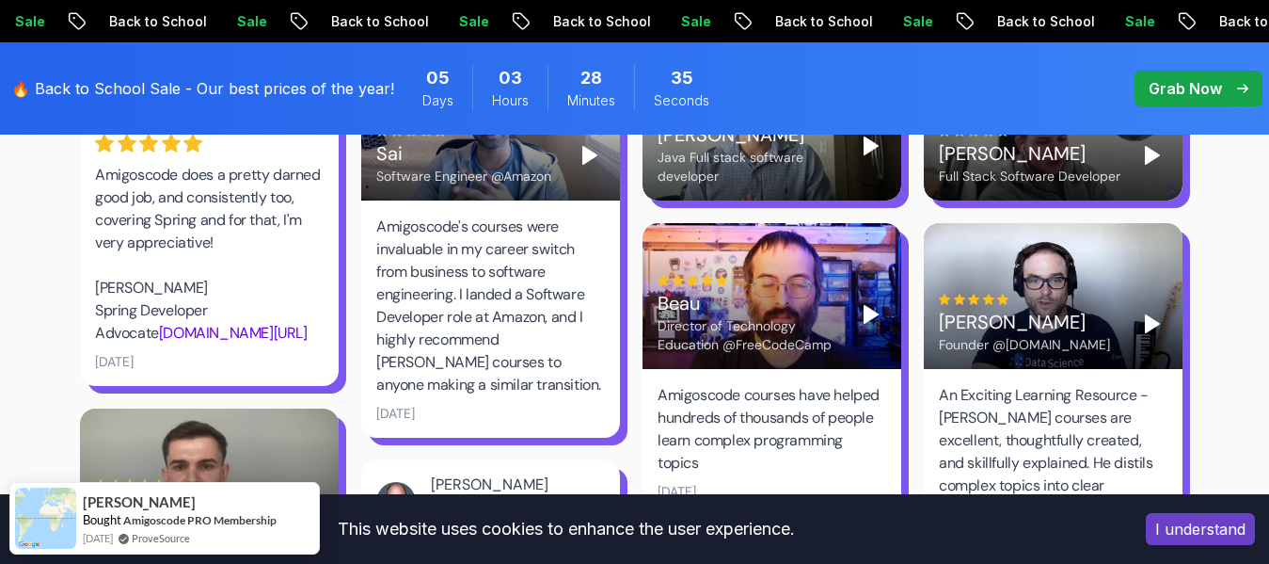
click at [873, 306] on polygon "Play" at bounding box center [871, 314] width 13 height 17
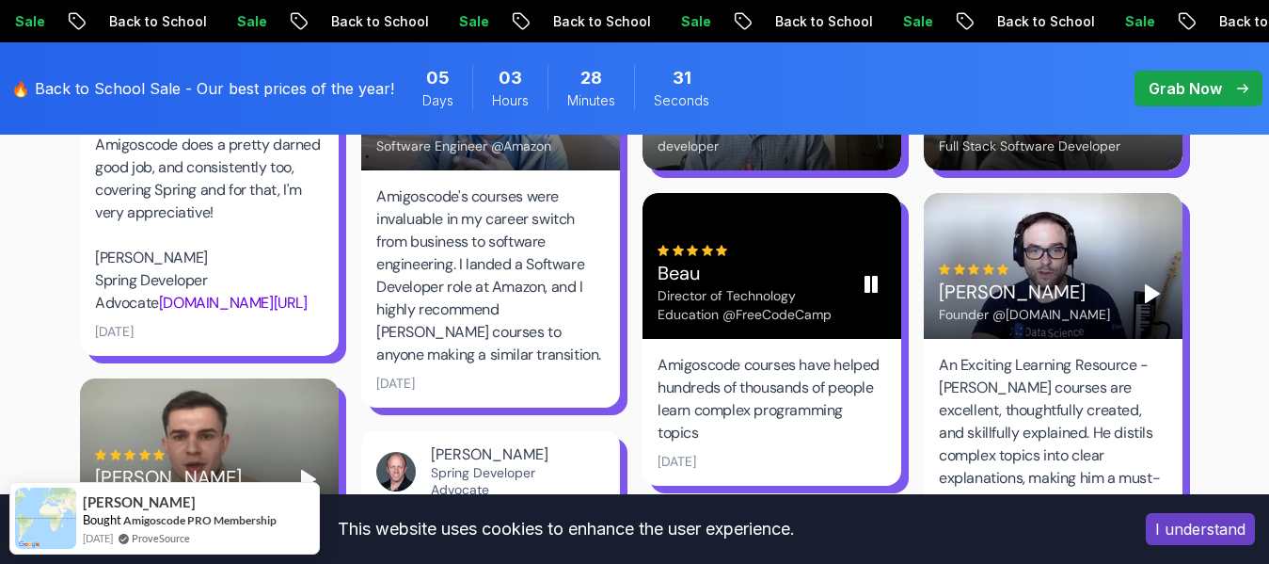
scroll to position [3434, 0]
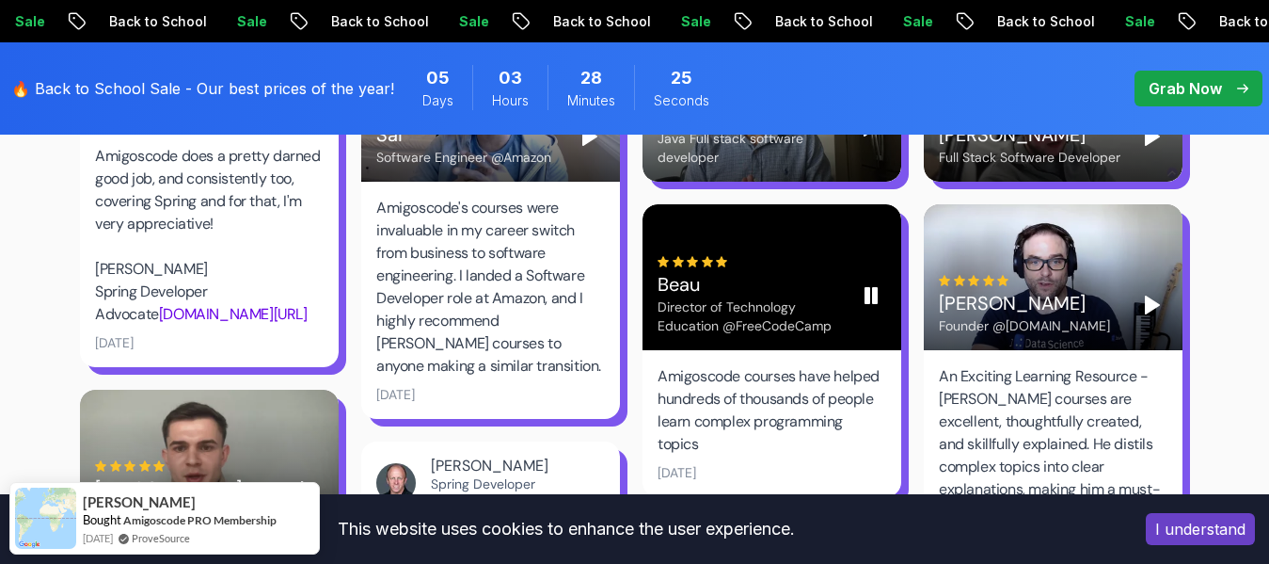
click at [809, 271] on div "Beau" at bounding box center [750, 284] width 184 height 26
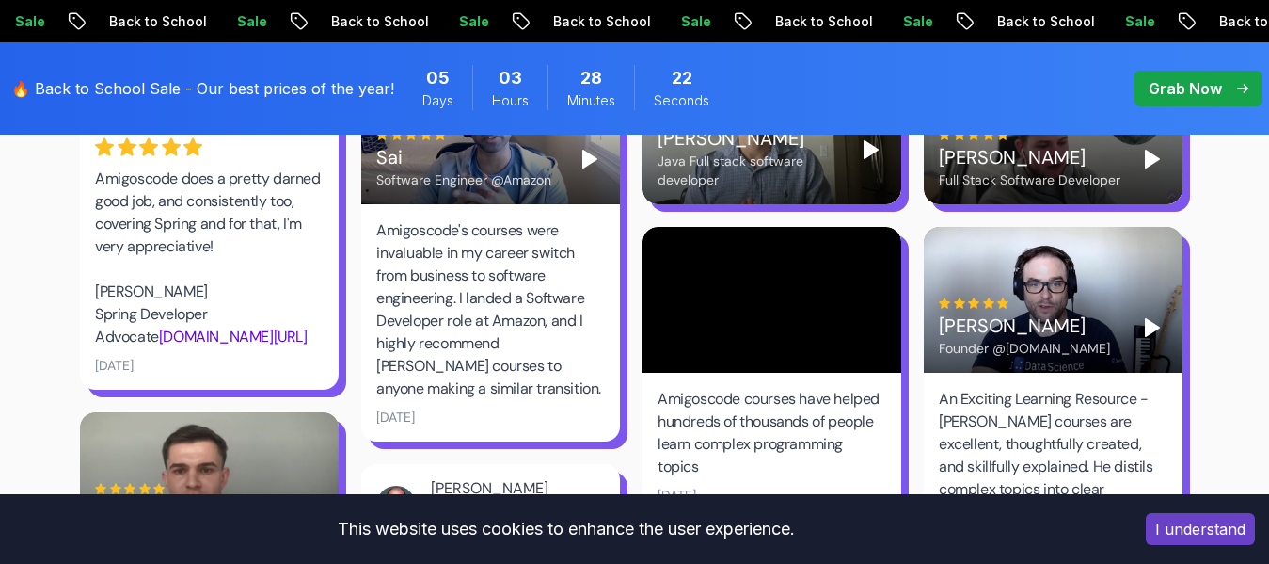
scroll to position [3419, 0]
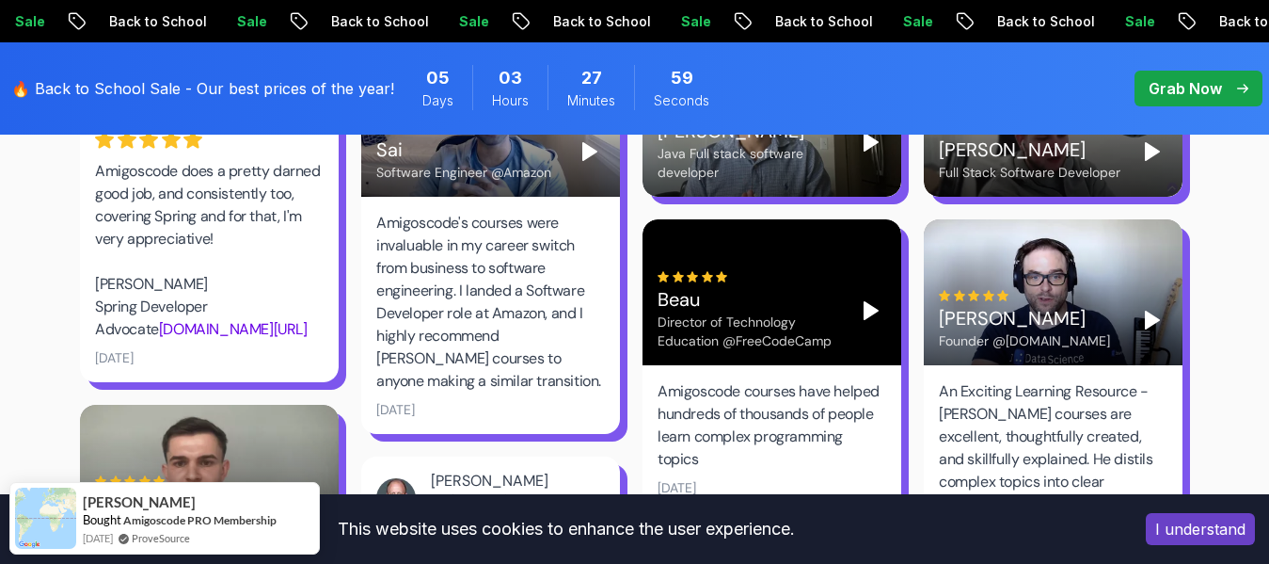
click at [870, 302] on polygon "Play" at bounding box center [871, 310] width 13 height 17
click at [870, 303] on rect "Pause" at bounding box center [868, 310] width 4 height 15
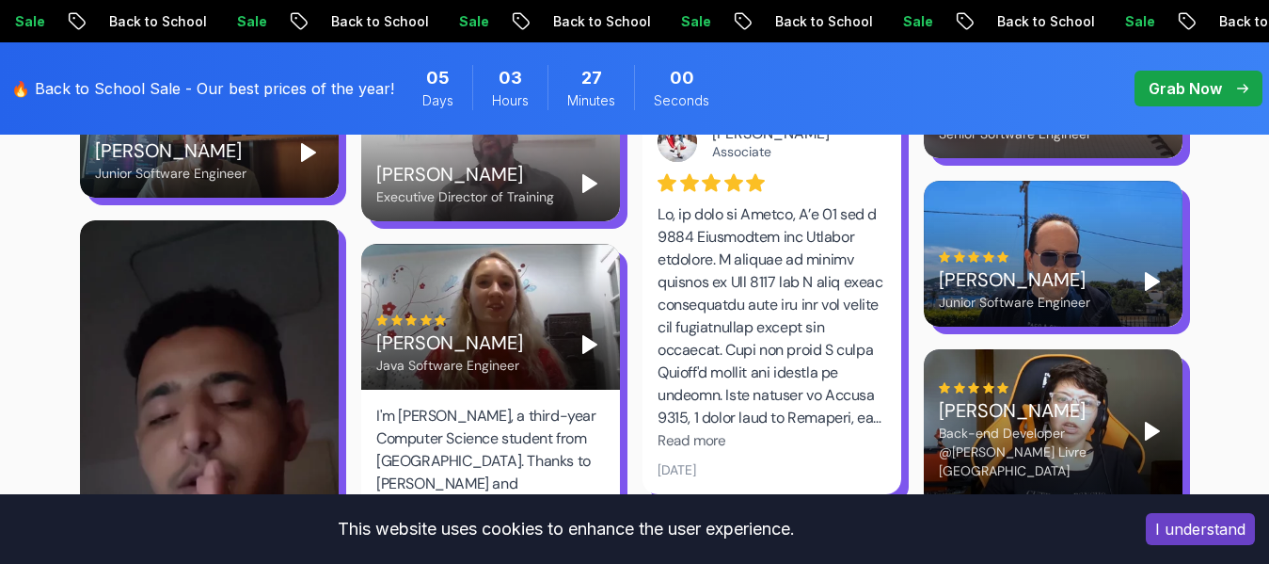
scroll to position [5046, 0]
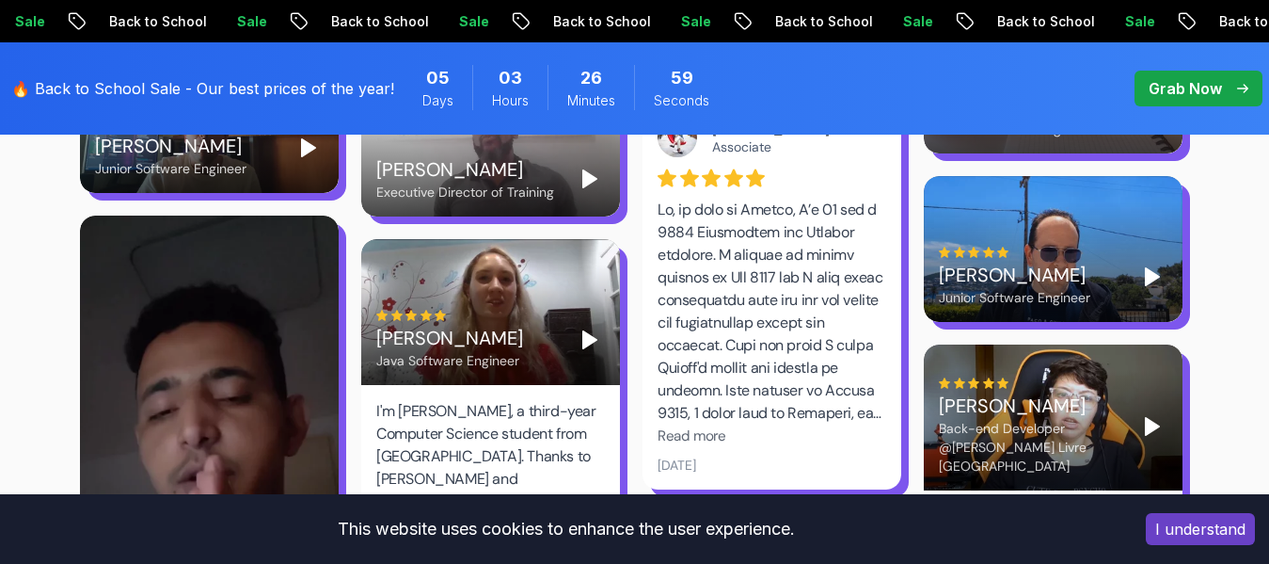
click at [694, 426] on span "Read more" at bounding box center [692, 435] width 69 height 19
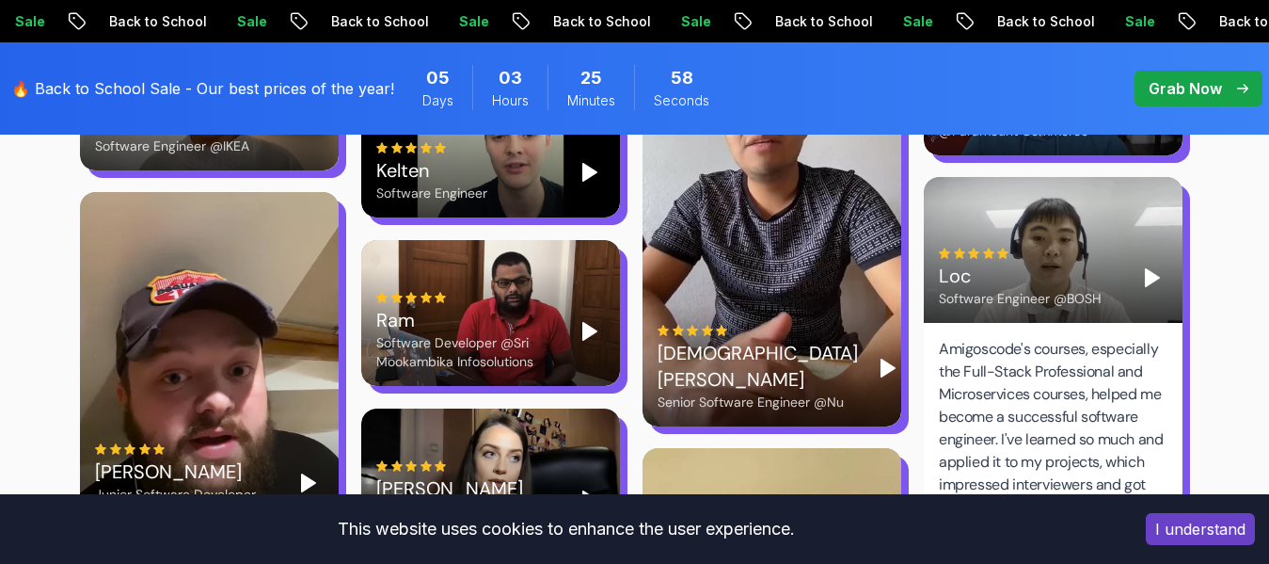
scroll to position [6221, 0]
